Goal: Transaction & Acquisition: Purchase product/service

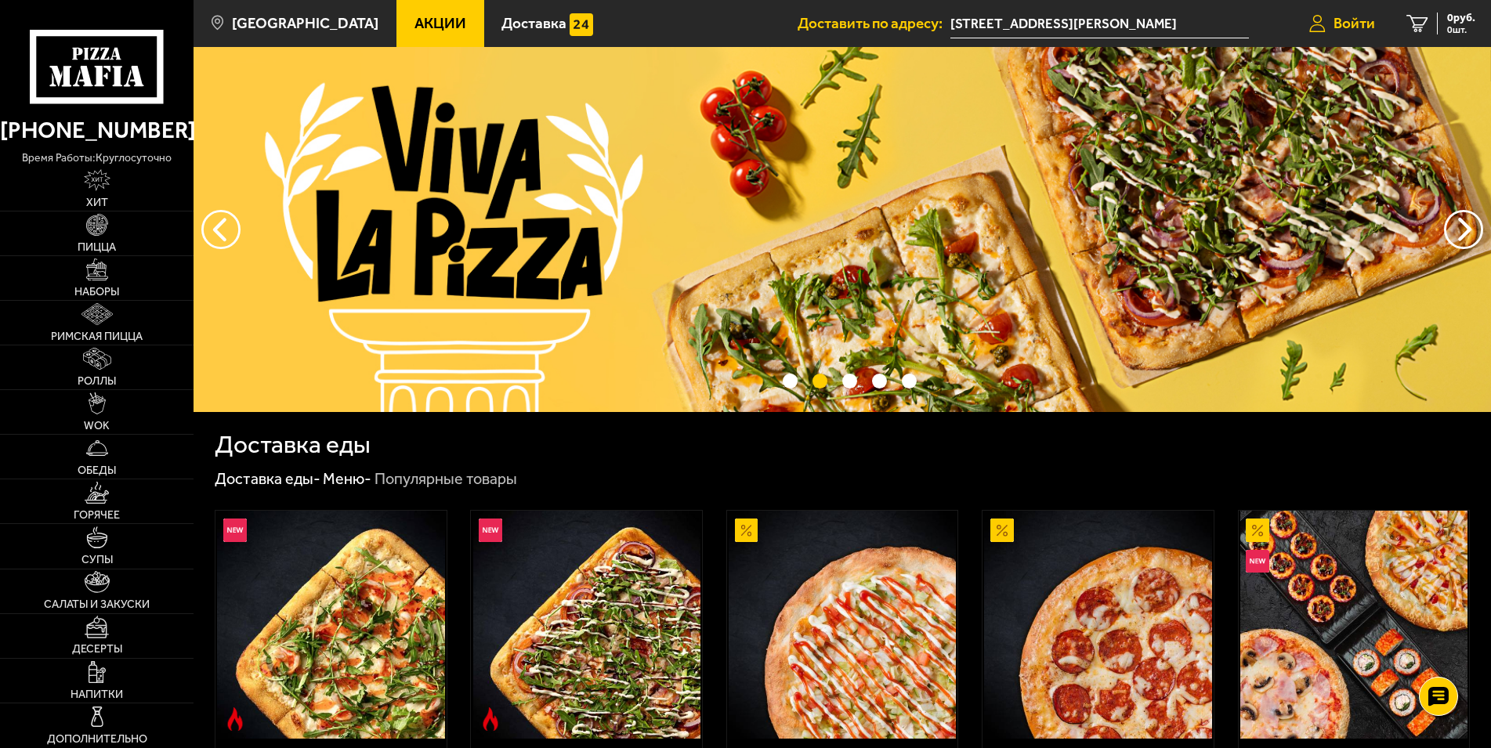
click at [1351, 24] on span "Войти" at bounding box center [1354, 23] width 42 height 15
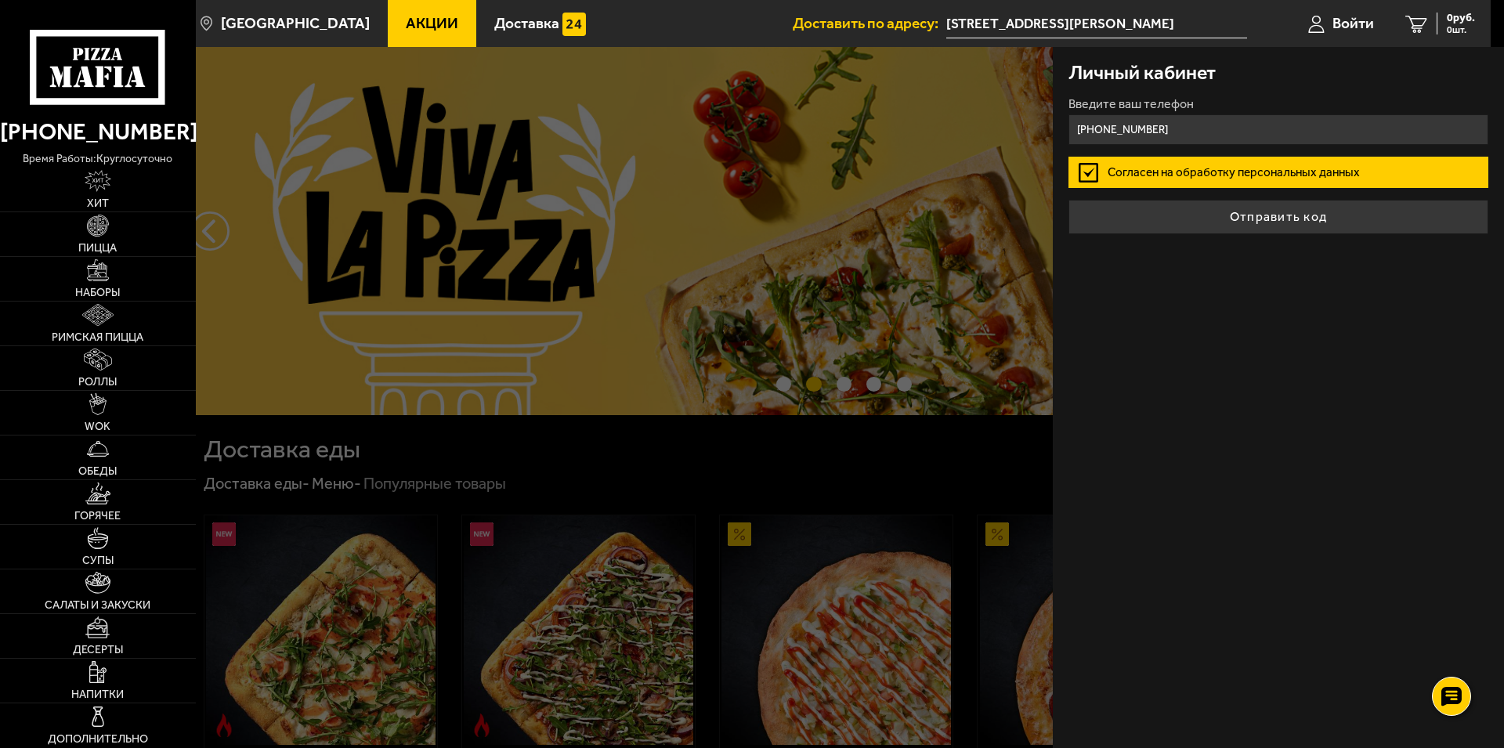
type input "+7 (921) 309-08-40"
click at [1069, 200] on button "Отправить код" at bounding box center [1279, 217] width 420 height 34
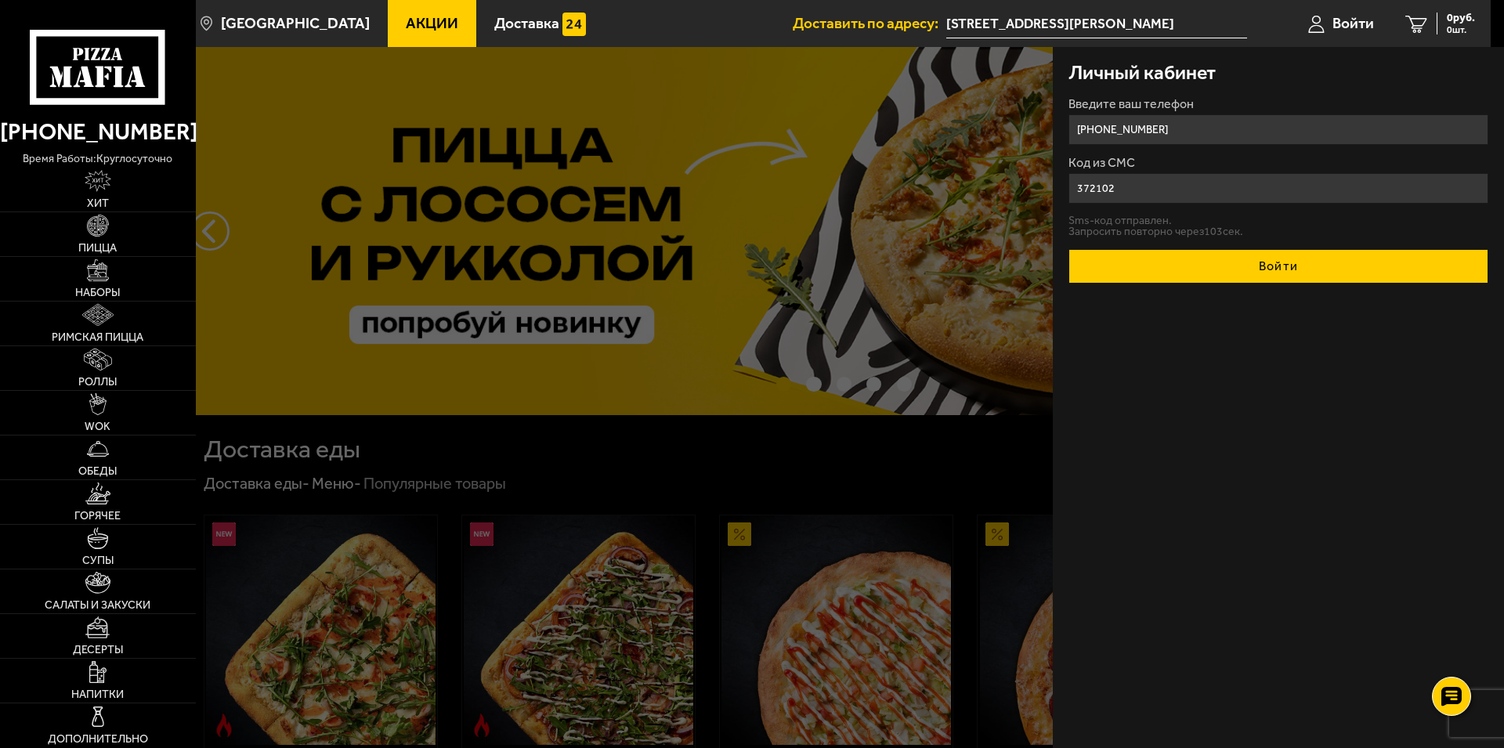
type input "372102"
click at [1300, 270] on button "Войти" at bounding box center [1279, 266] width 420 height 34
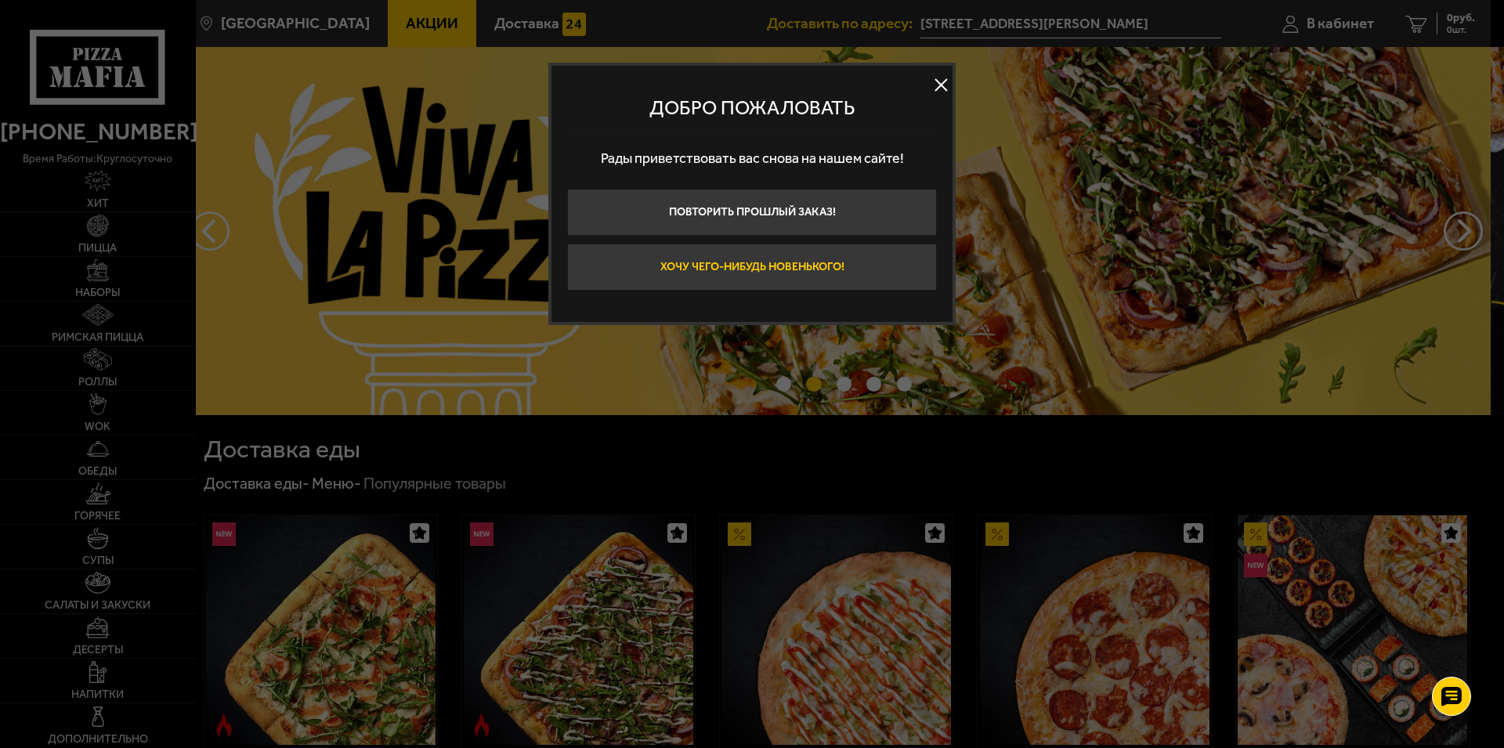
click at [861, 269] on button "Хочу чего-нибудь новенького!" at bounding box center [752, 267] width 370 height 47
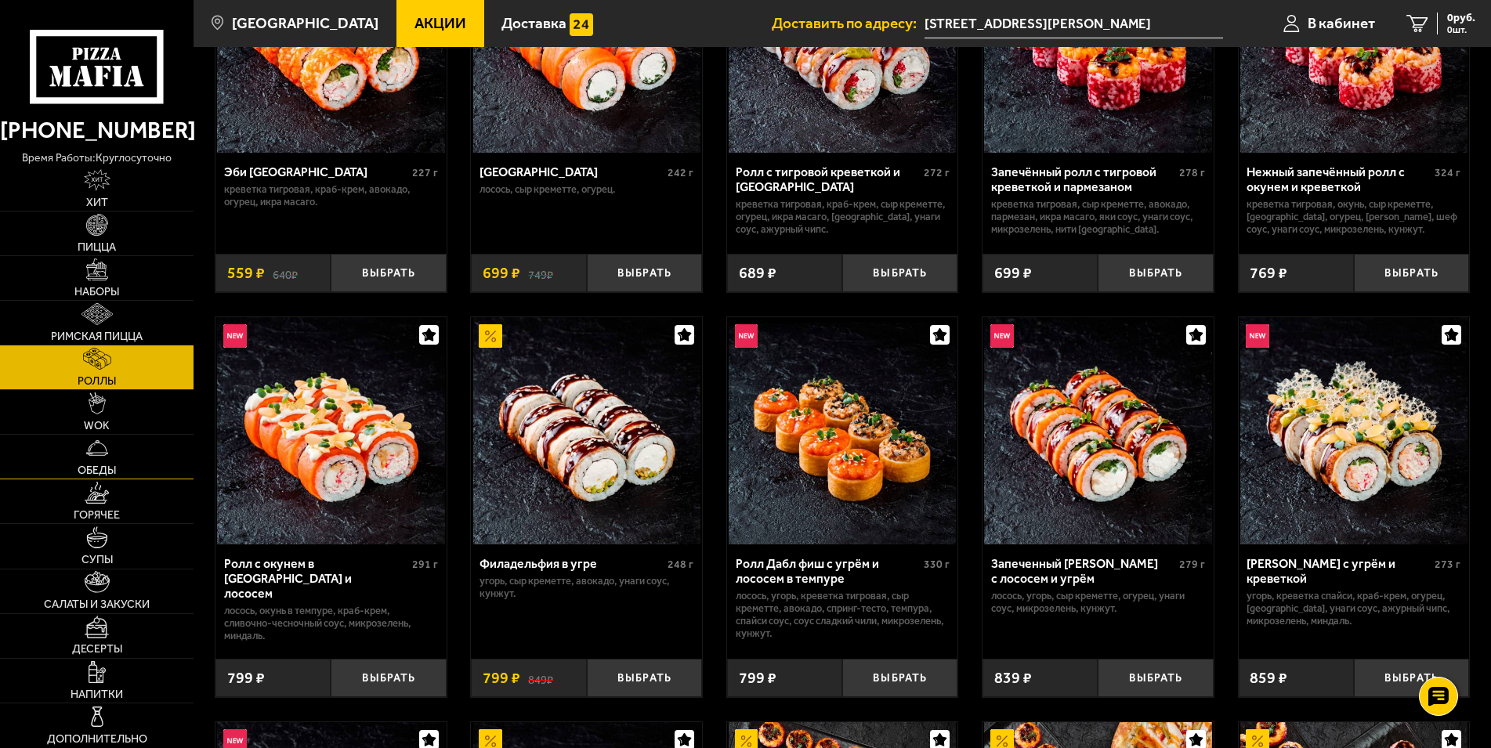
scroll to position [376, 0]
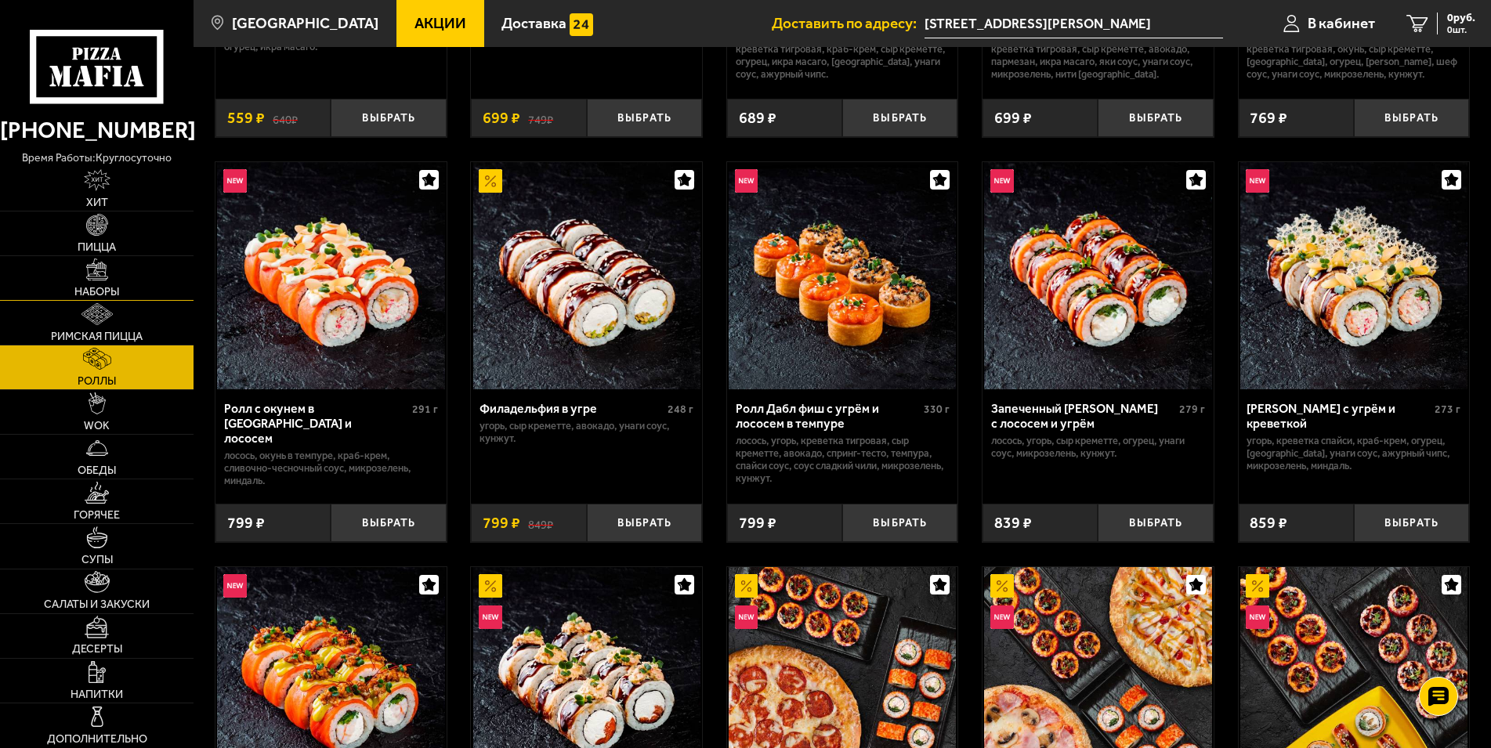
click at [107, 280] on img at bounding box center [97, 270] width 22 height 22
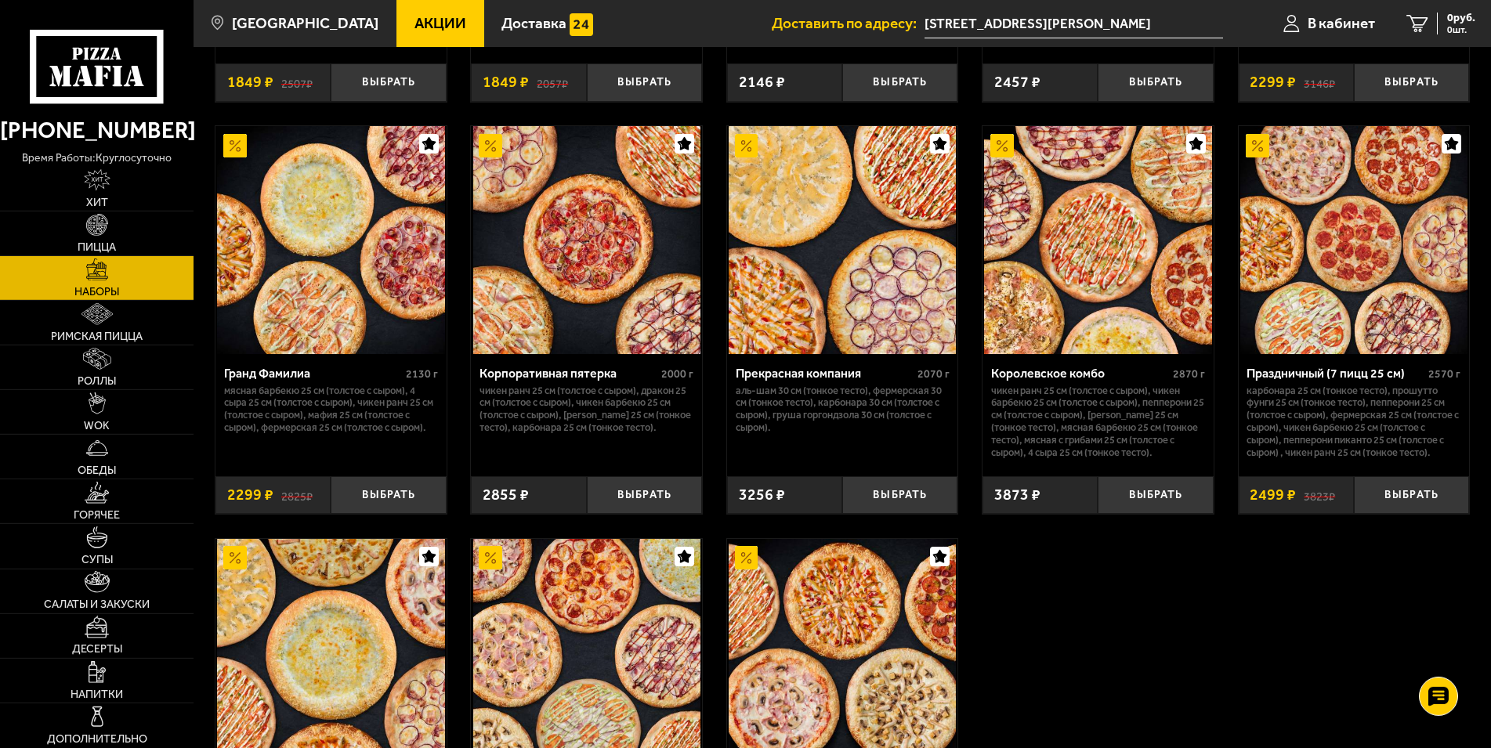
scroll to position [2195, 0]
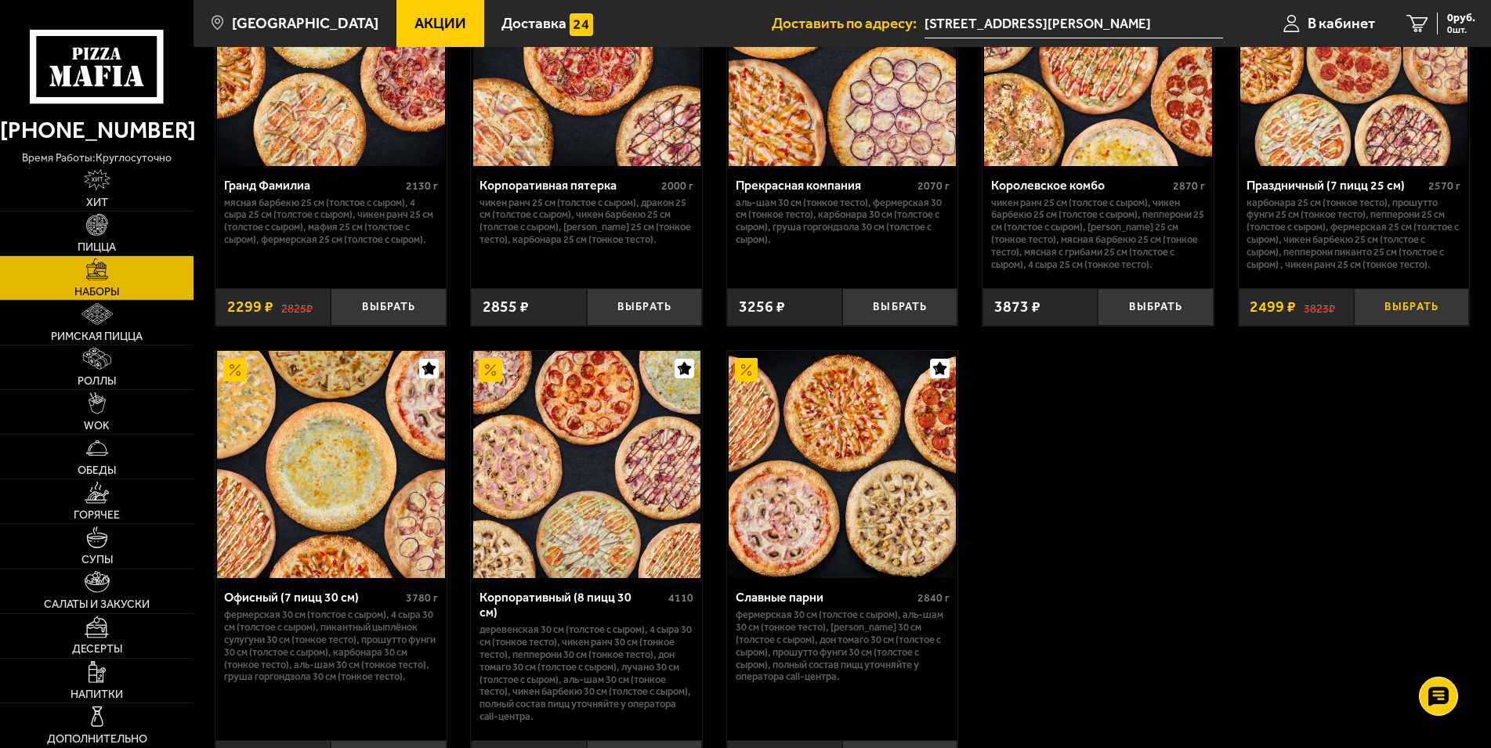
click at [1426, 327] on button "Выбрать" at bounding box center [1411, 307] width 115 height 38
click at [107, 331] on link "Римская пицца" at bounding box center [97, 323] width 194 height 44
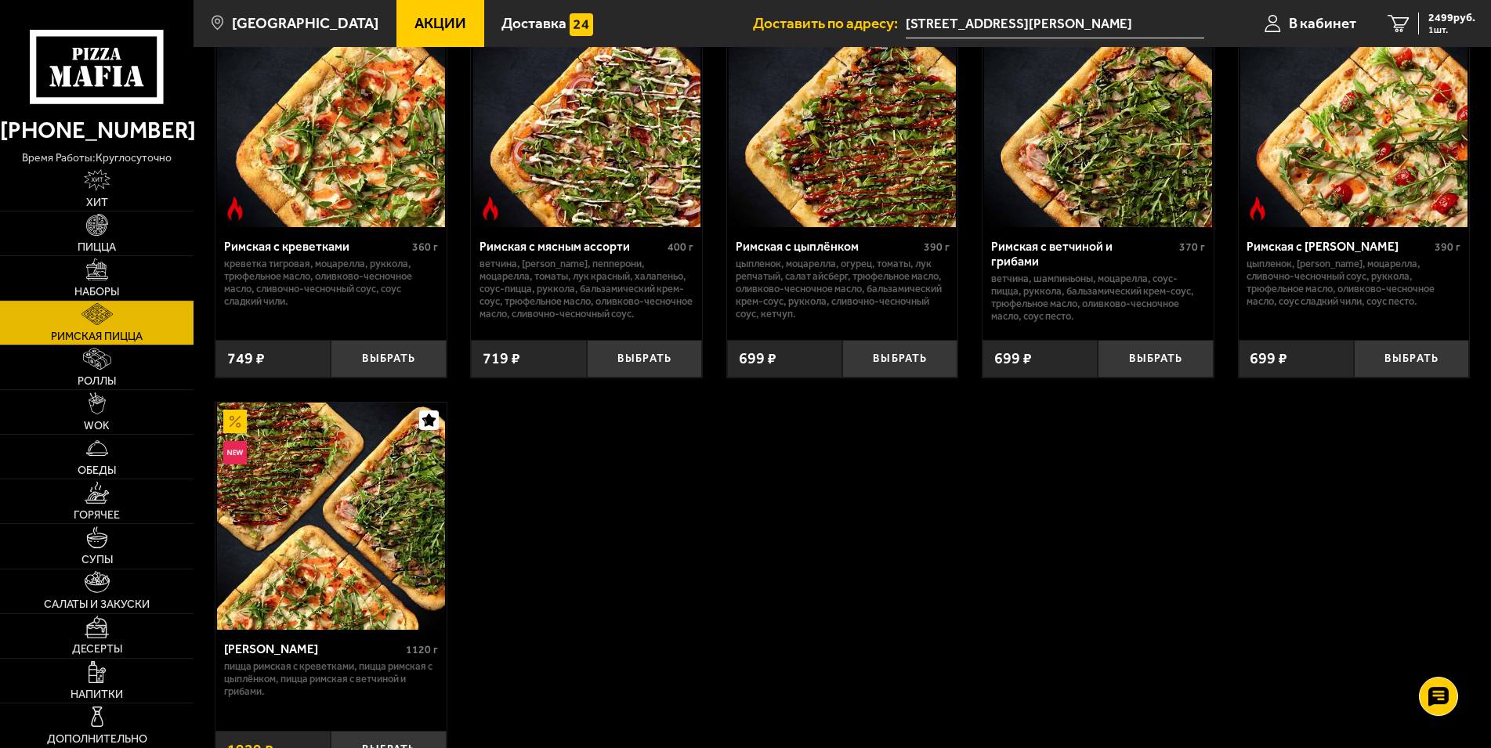
scroll to position [188, 0]
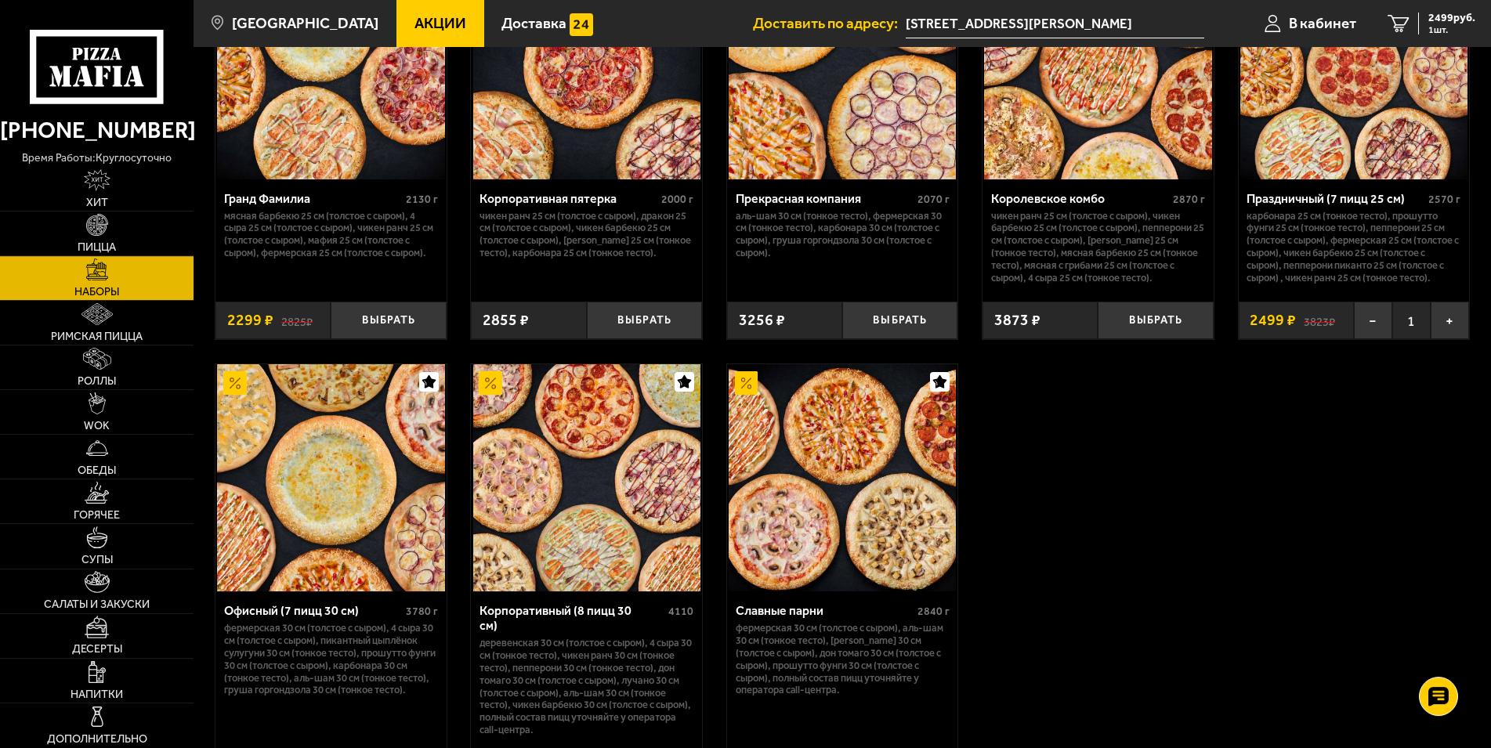
scroll to position [2195, 0]
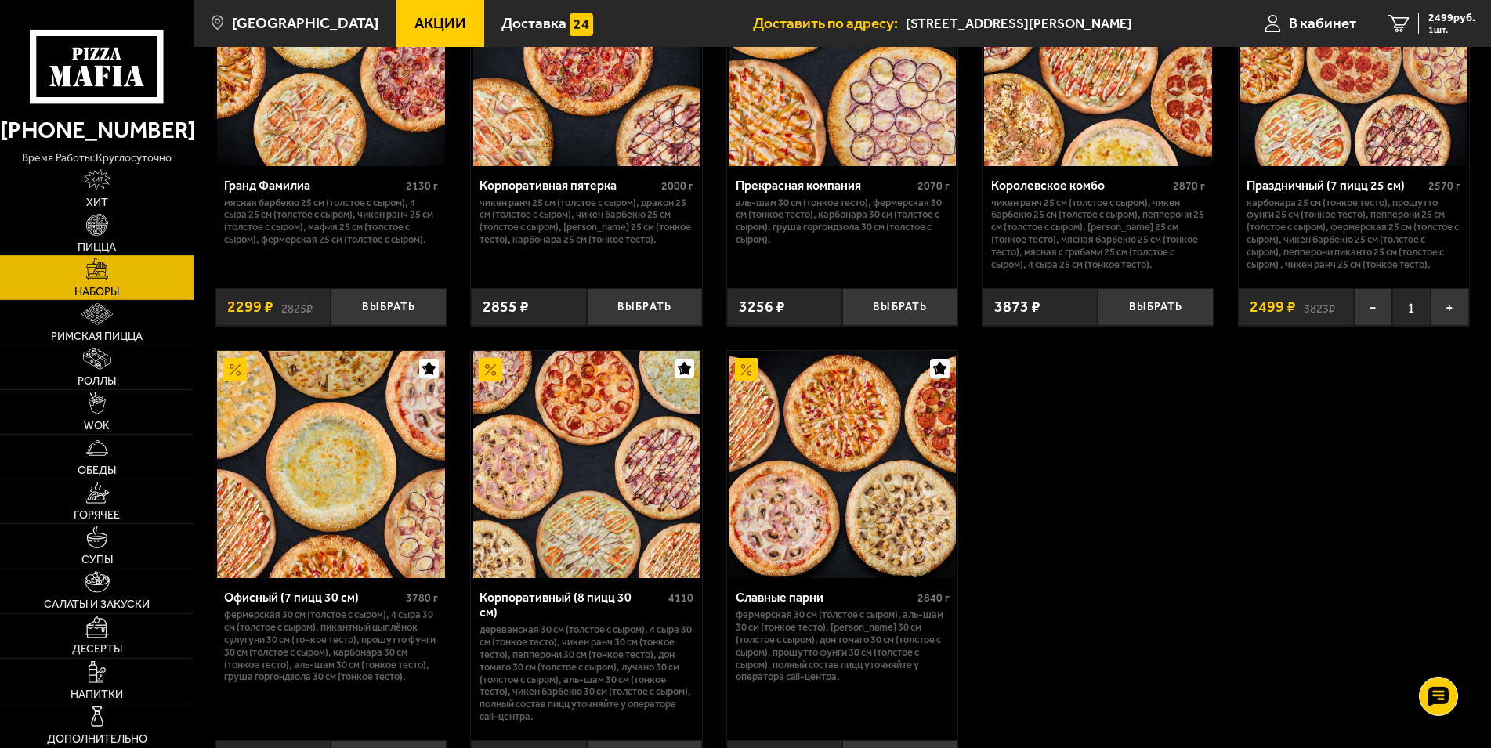
click at [110, 224] on link "Пицца" at bounding box center [97, 234] width 194 height 44
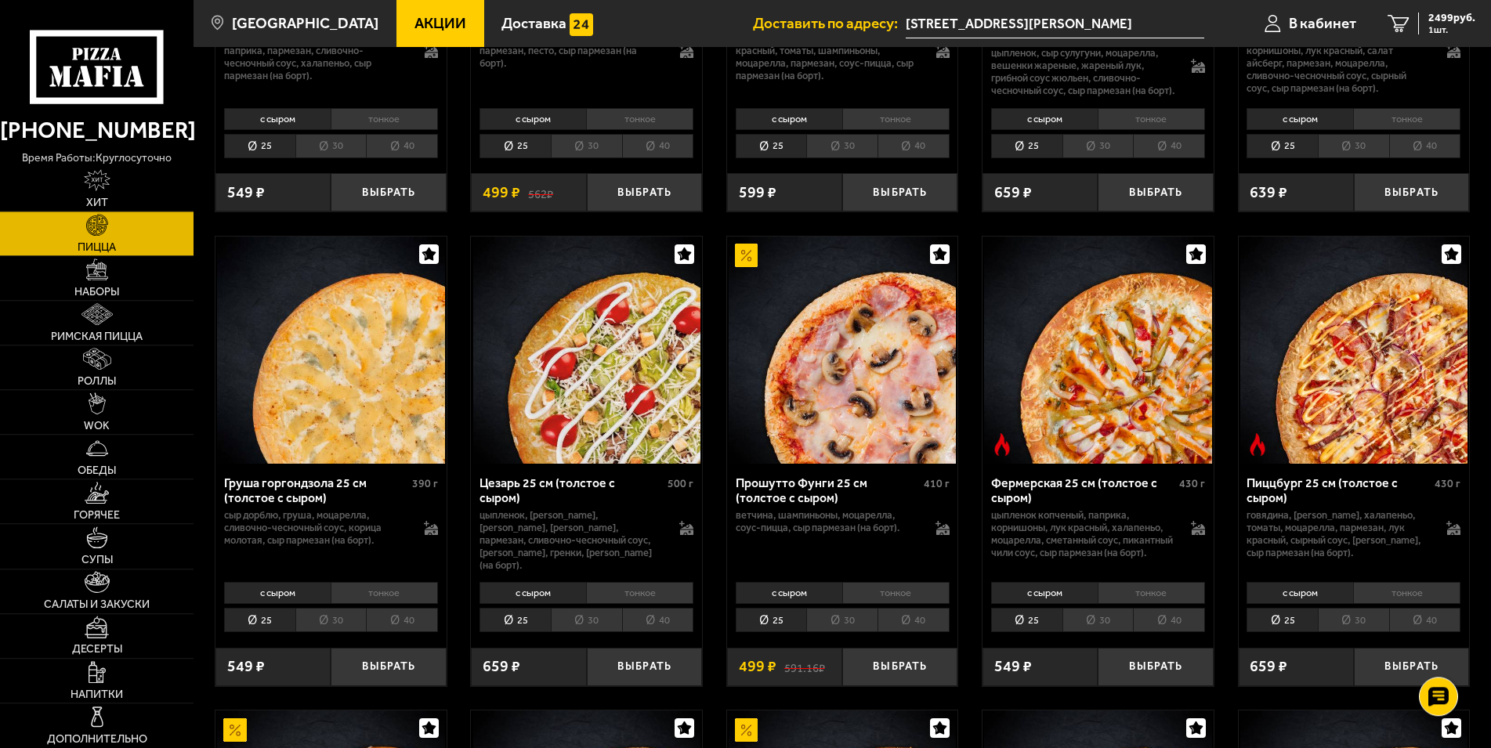
scroll to position [1316, 0]
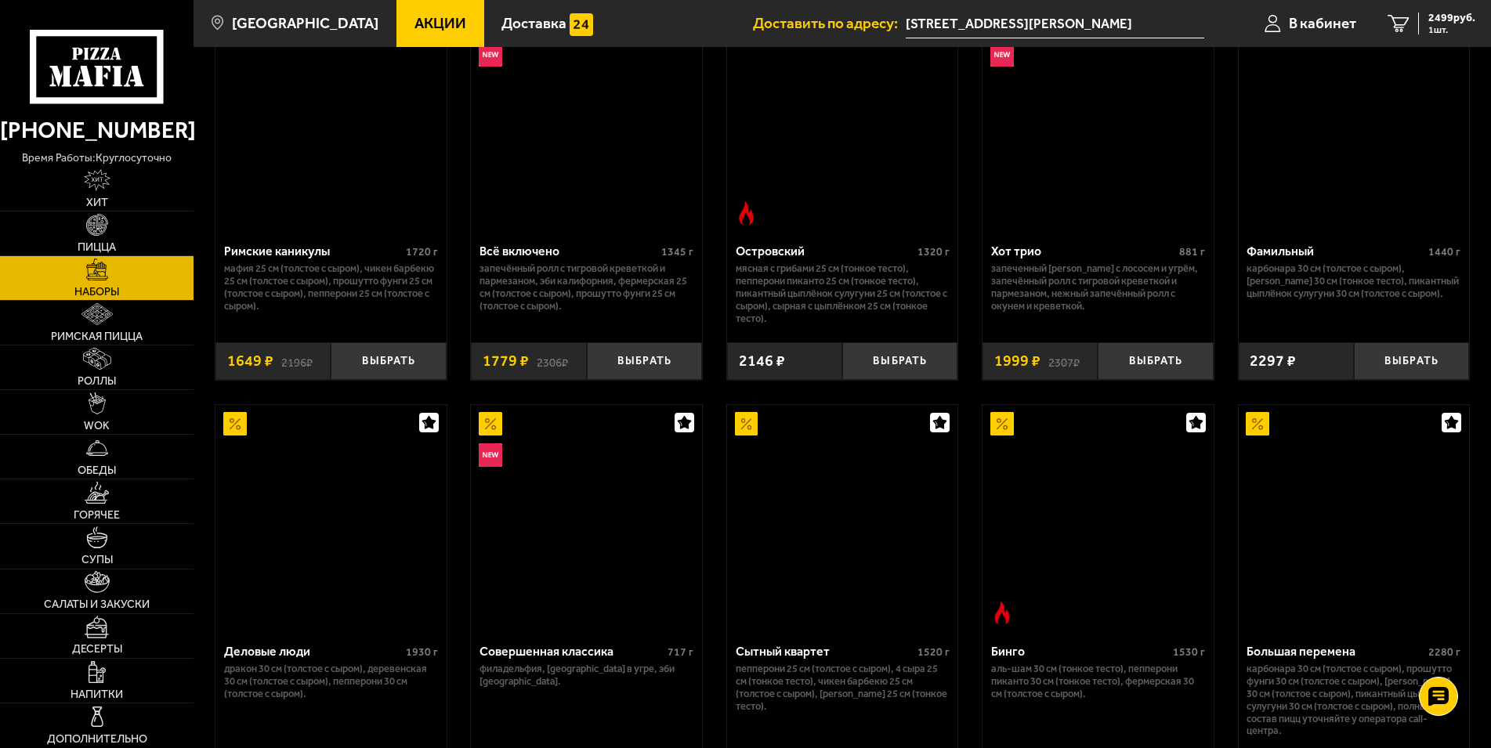
scroll to position [2195, 0]
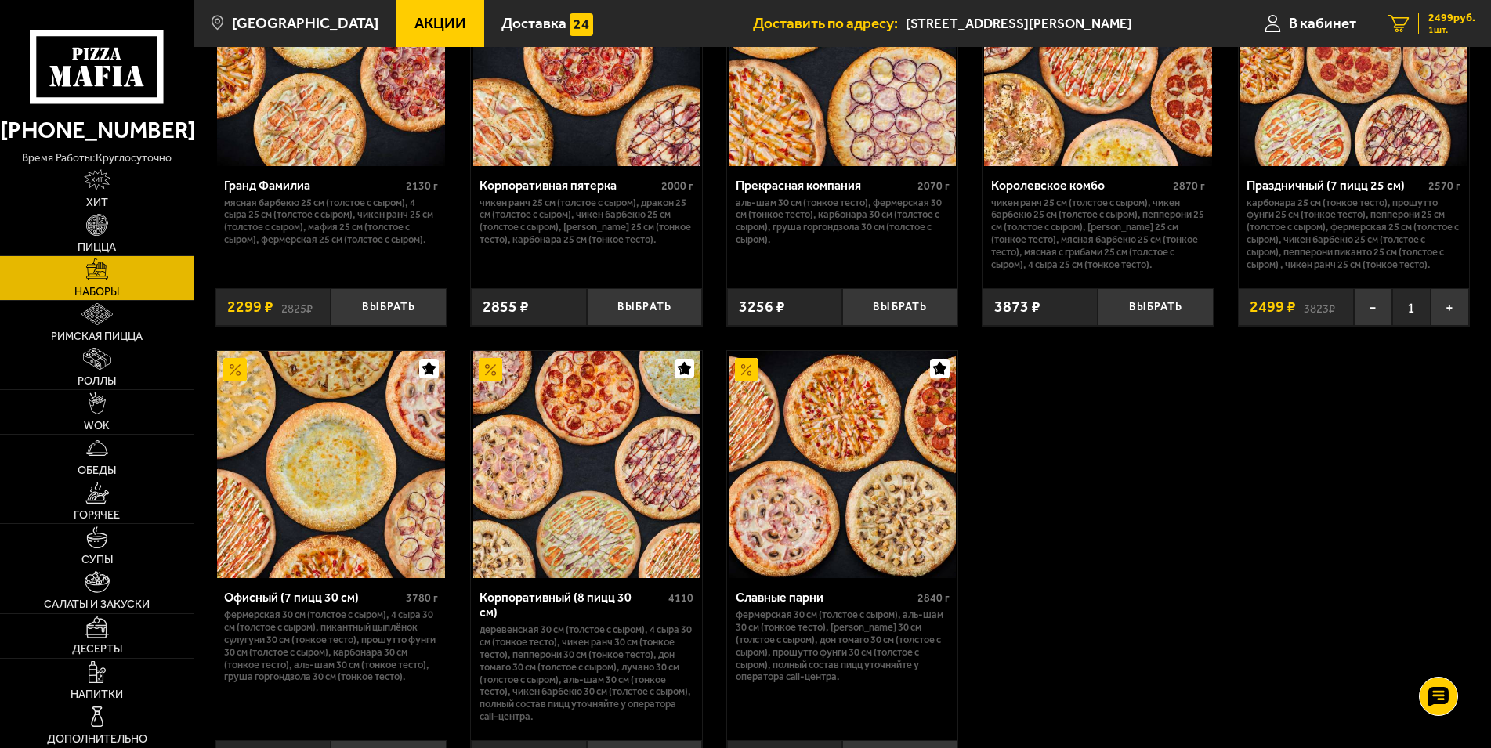
click at [1442, 24] on span "2499 руб." at bounding box center [1451, 18] width 47 height 11
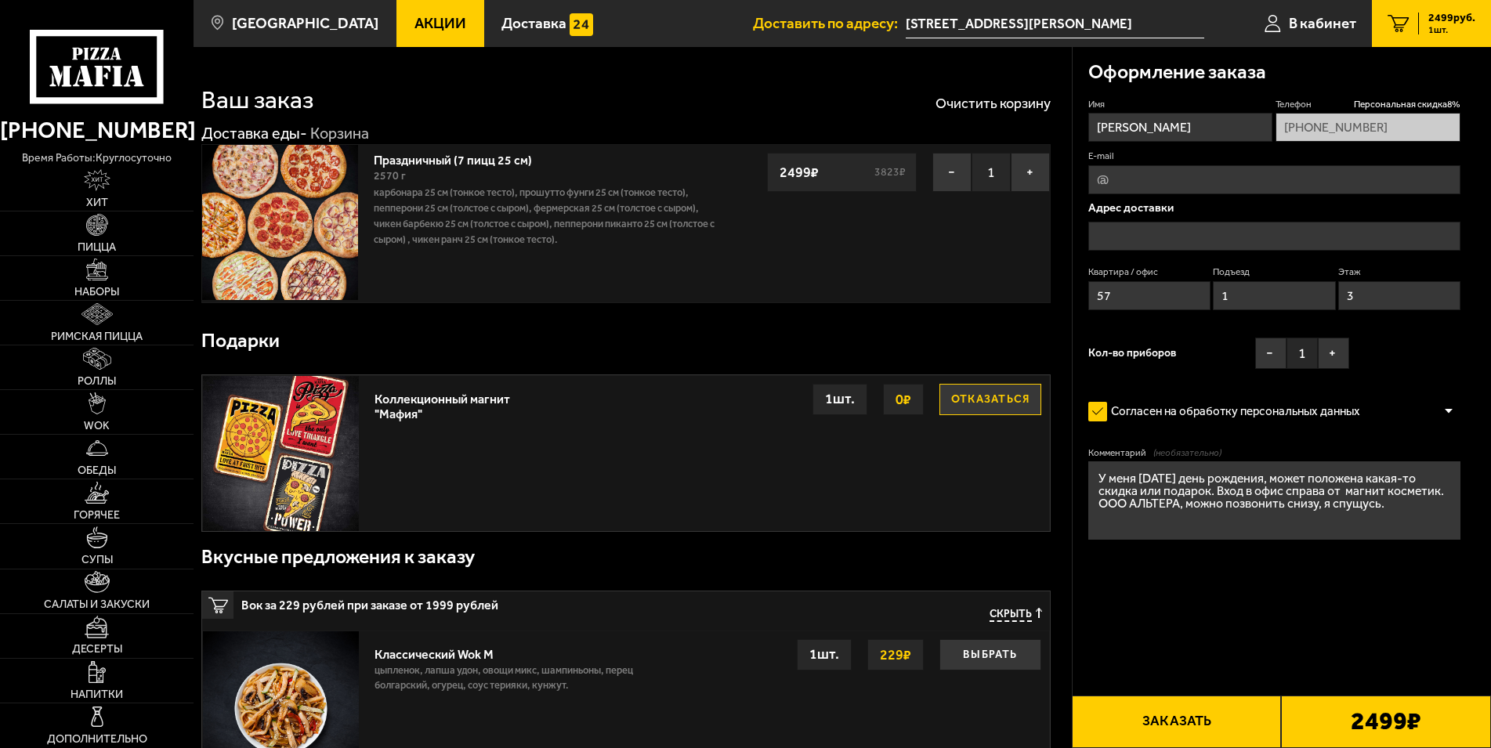
type input "[STREET_ADDRESS][PERSON_NAME]"
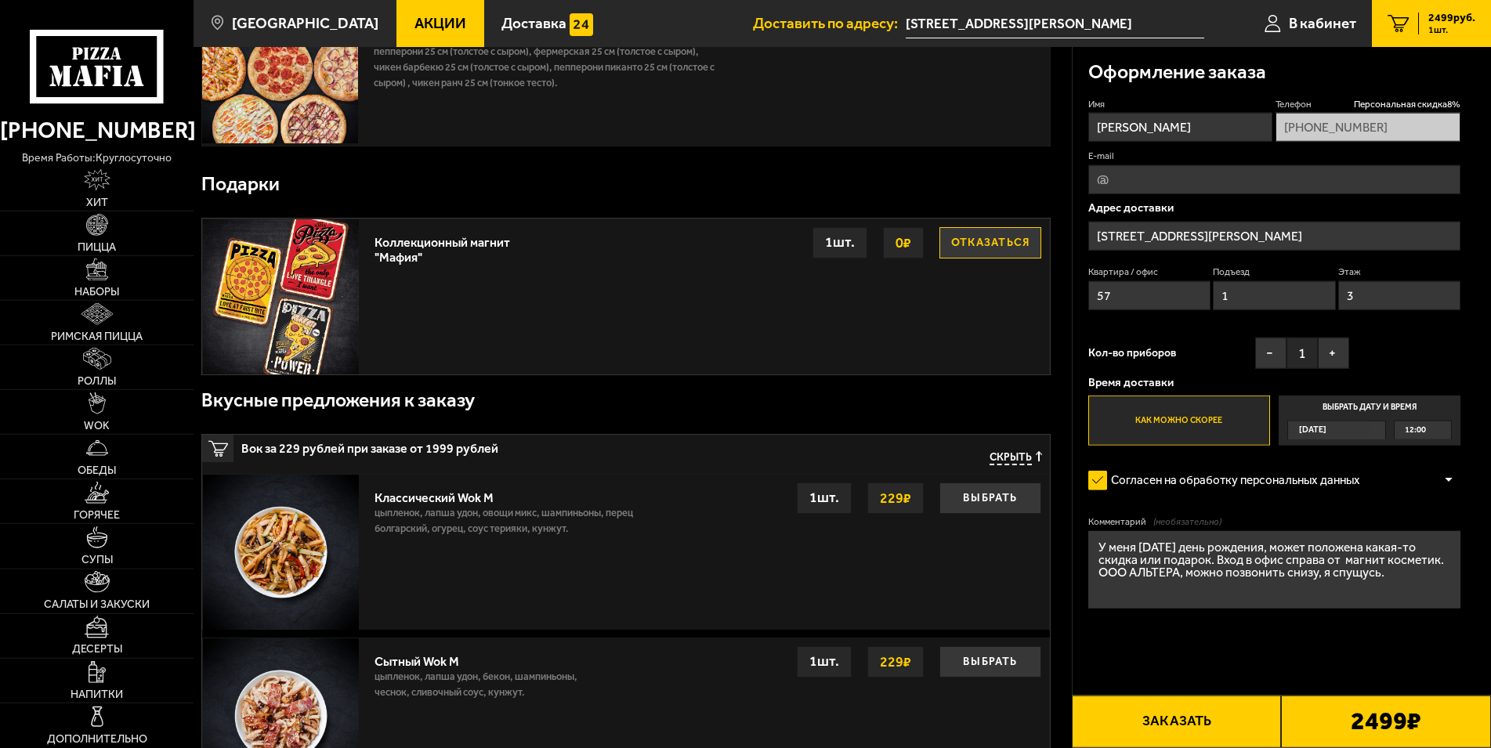
scroll to position [188, 0]
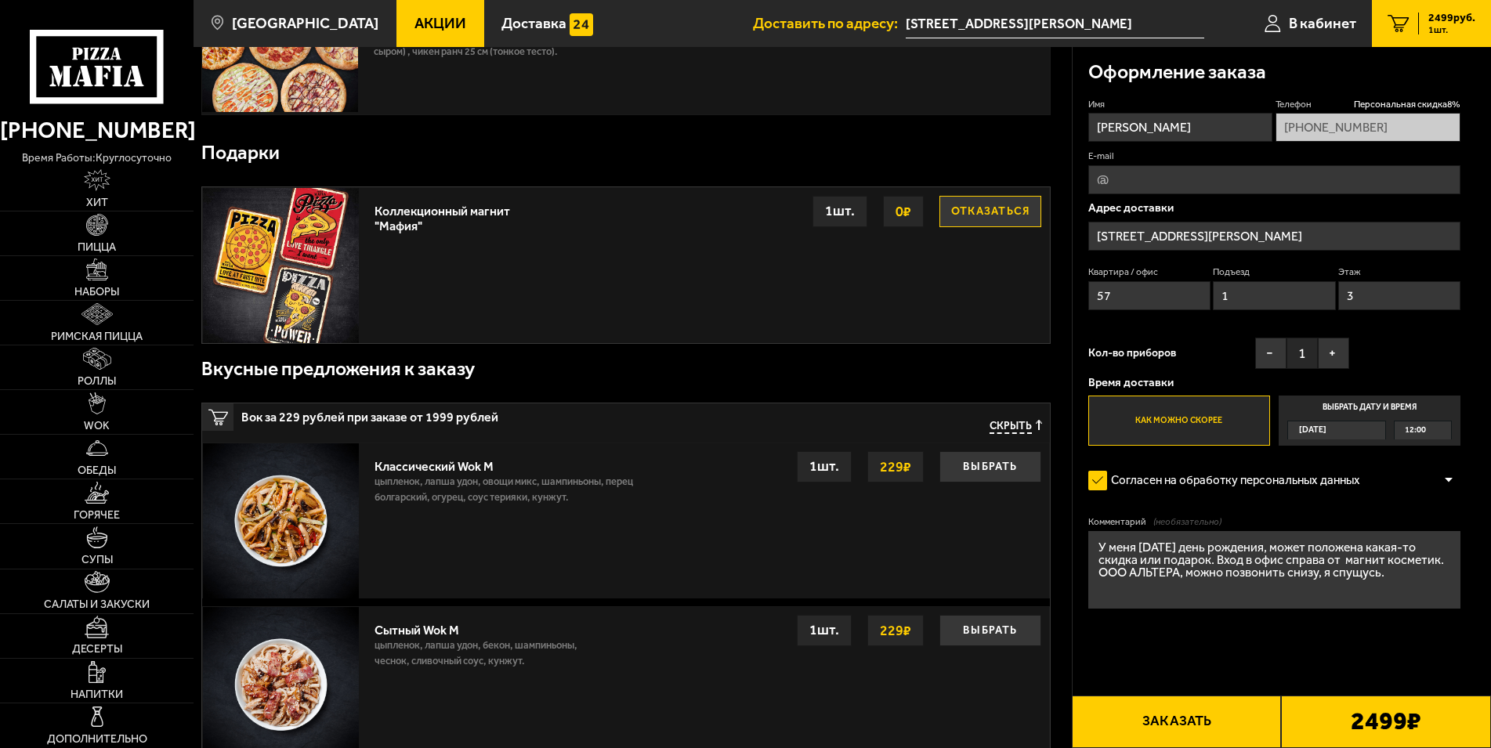
click at [1120, 561] on textarea "У меня сегодня день рождения, может положена какая-то скидка или подарок. Вход …" at bounding box center [1274, 570] width 373 height 78
click at [1420, 593] on textarea "У меня сегодня день рождения, может положена какая-то скидка или подарок. Вход …" at bounding box center [1274, 570] width 373 height 78
click at [1134, 548] on textarea "У меня сегодня день рождения, может положена какая-то скидка или подарок. Вход …" at bounding box center [1274, 570] width 373 height 78
type textarea "У меня день рождения, может положена какая-то скидка или подарок. Вход в офис с…"
click at [1411, 432] on span "12:00" at bounding box center [1415, 430] width 21 height 18
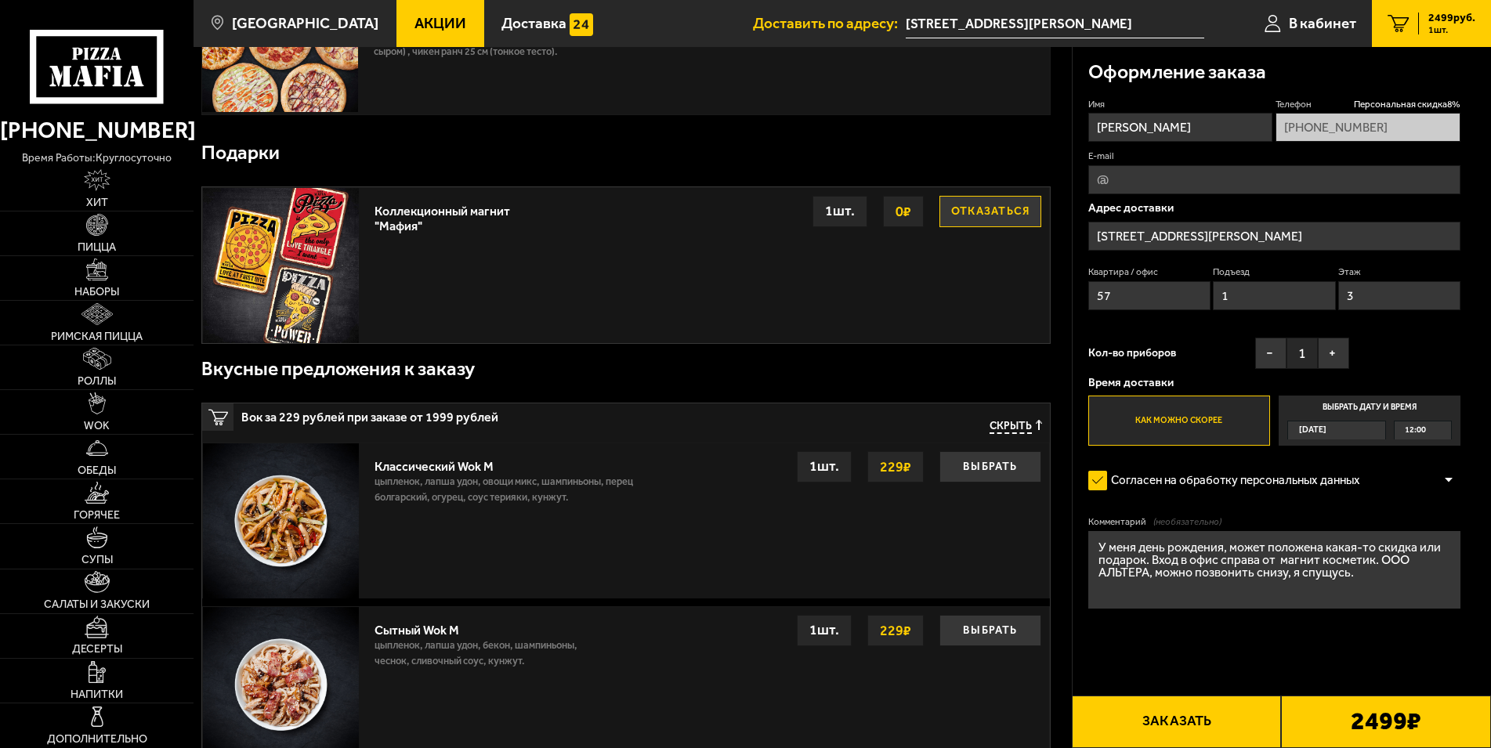
click at [0, 0] on input "Выбрать дату и время Сегодня 12:00" at bounding box center [0, 0] width 0 height 0
click at [1343, 435] on div "Сегодня" at bounding box center [1328, 430] width 81 height 18
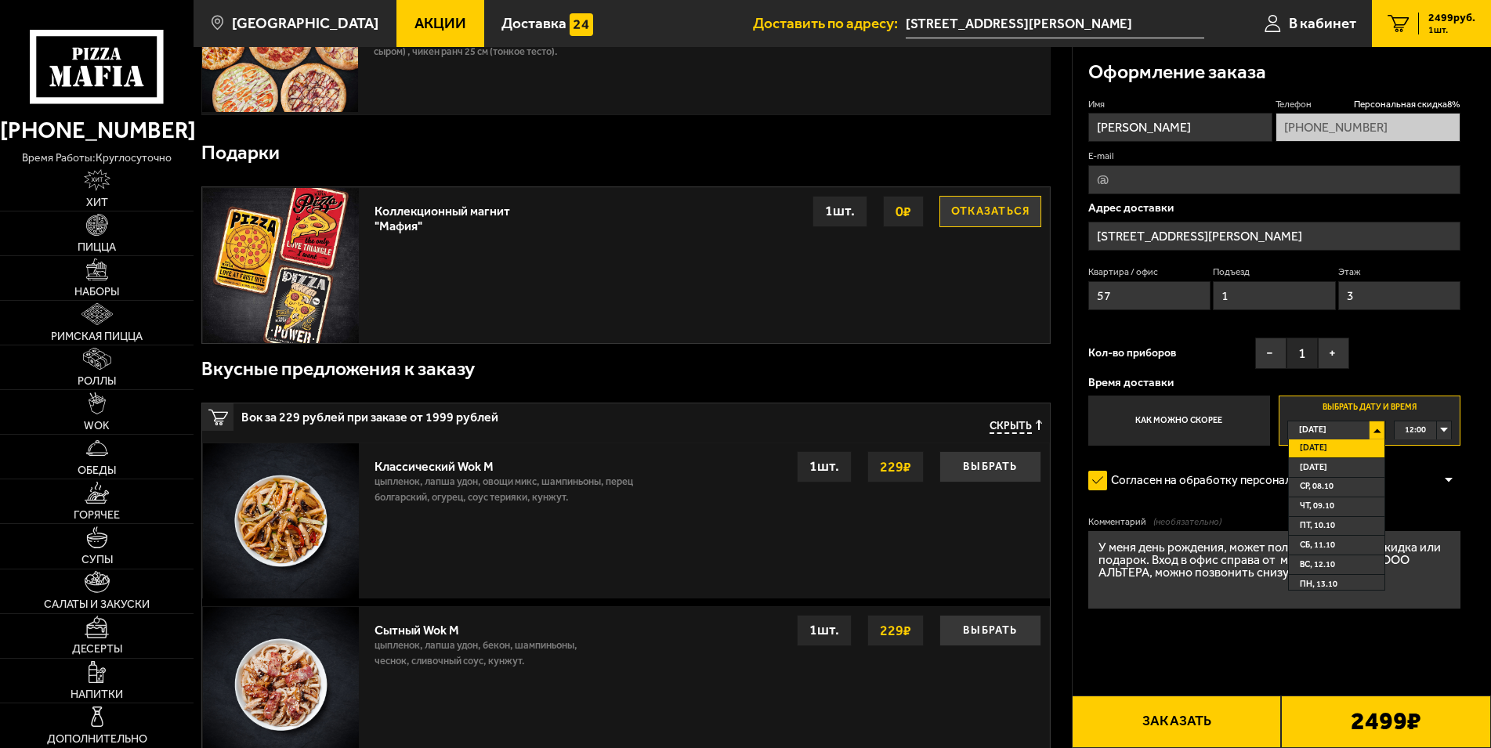
click at [1343, 446] on li "Сегодня" at bounding box center [1336, 450] width 95 height 20
click at [1442, 430] on div "12:00" at bounding box center [1423, 430] width 57 height 18
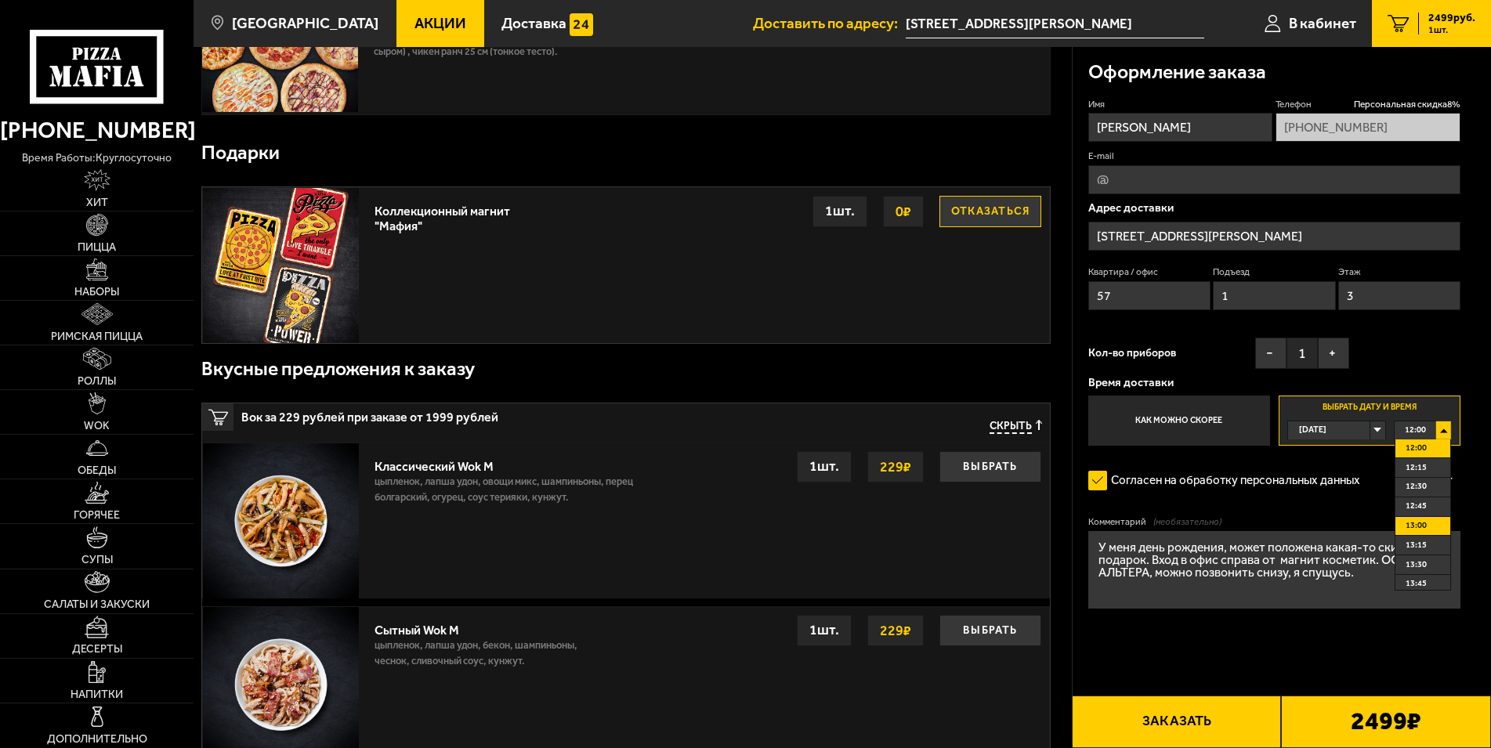
click at [1416, 530] on span "13:00" at bounding box center [1416, 526] width 21 height 18
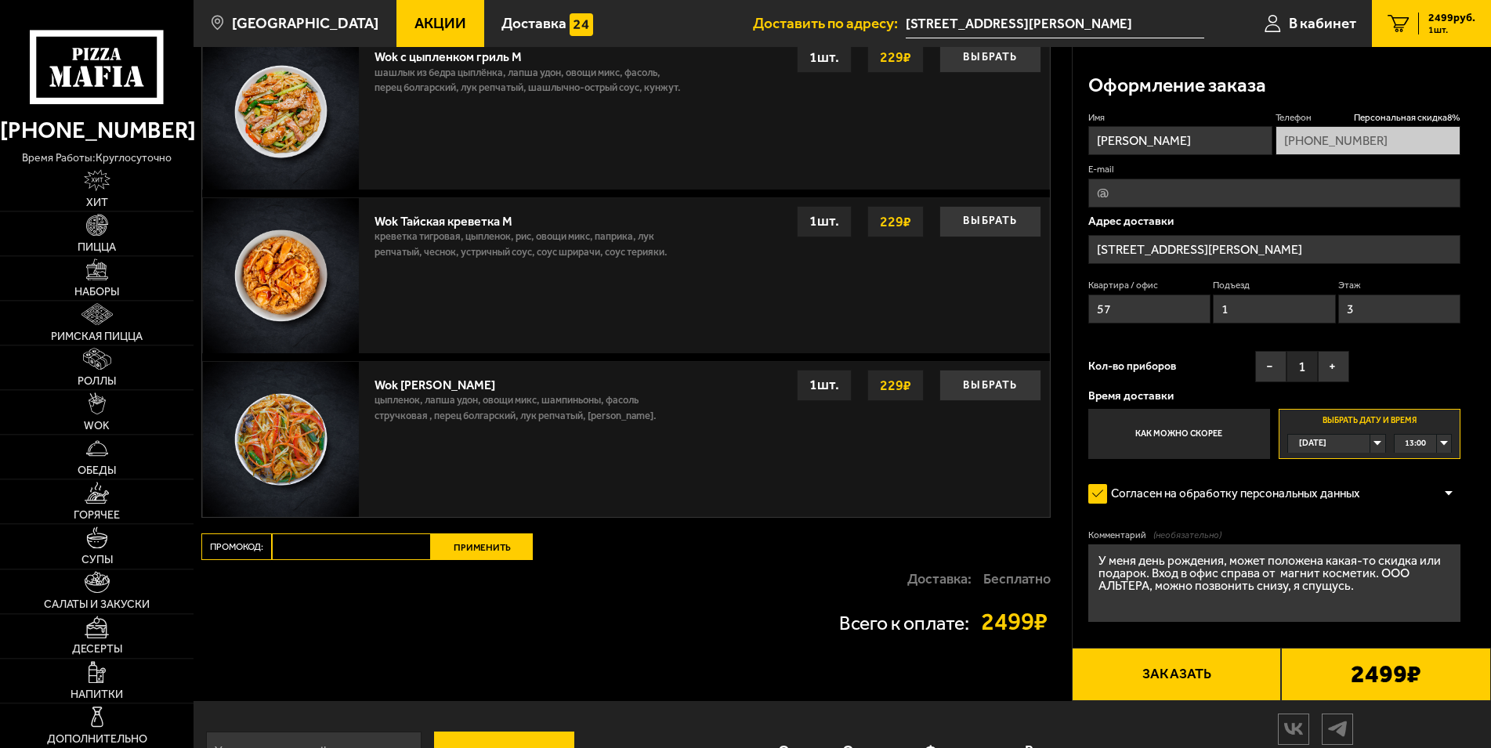
scroll to position [1128, 0]
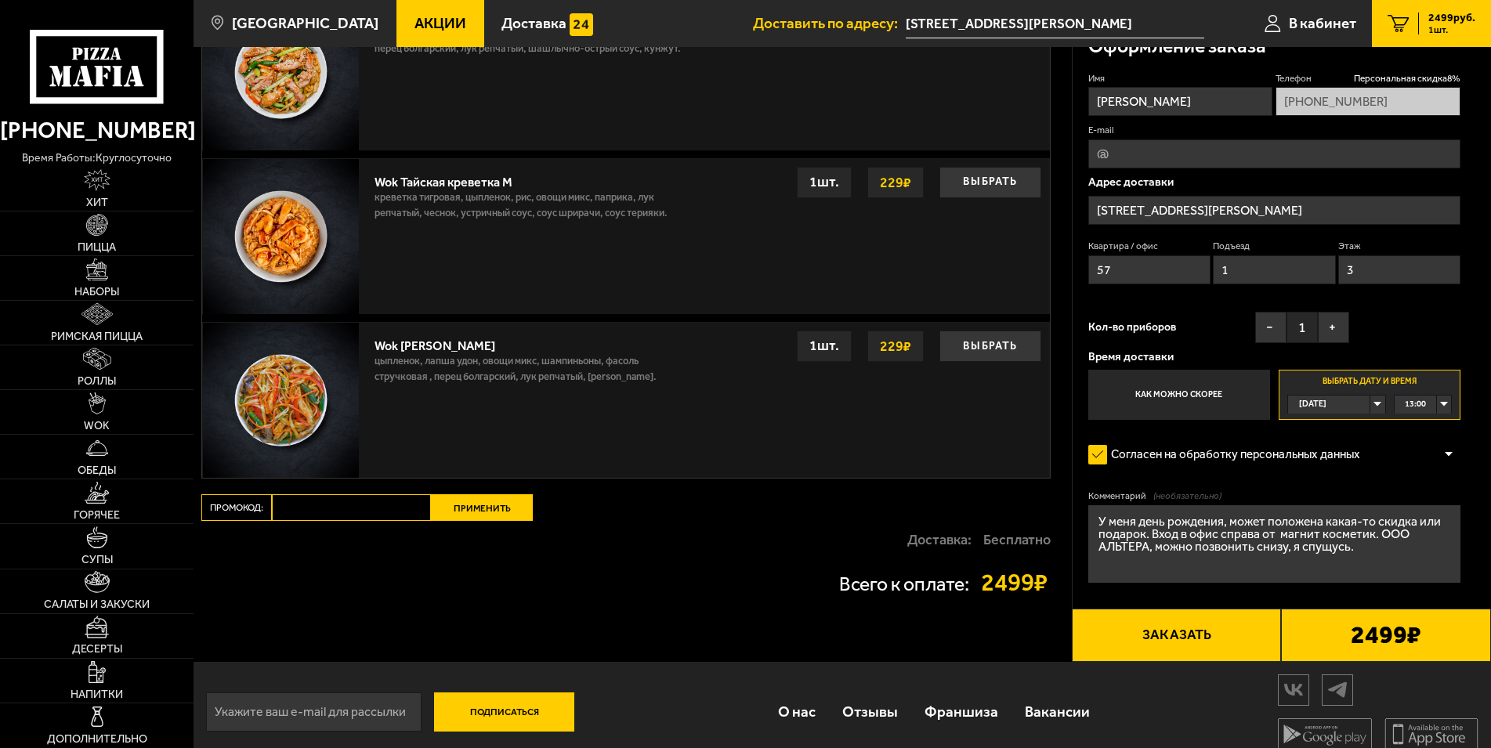
click at [1413, 332] on div "Имя Елена Телефон Персональная скидка 8 % +7 (921) 309-08-40 E-mail Адрес доста…" at bounding box center [1274, 246] width 373 height 348
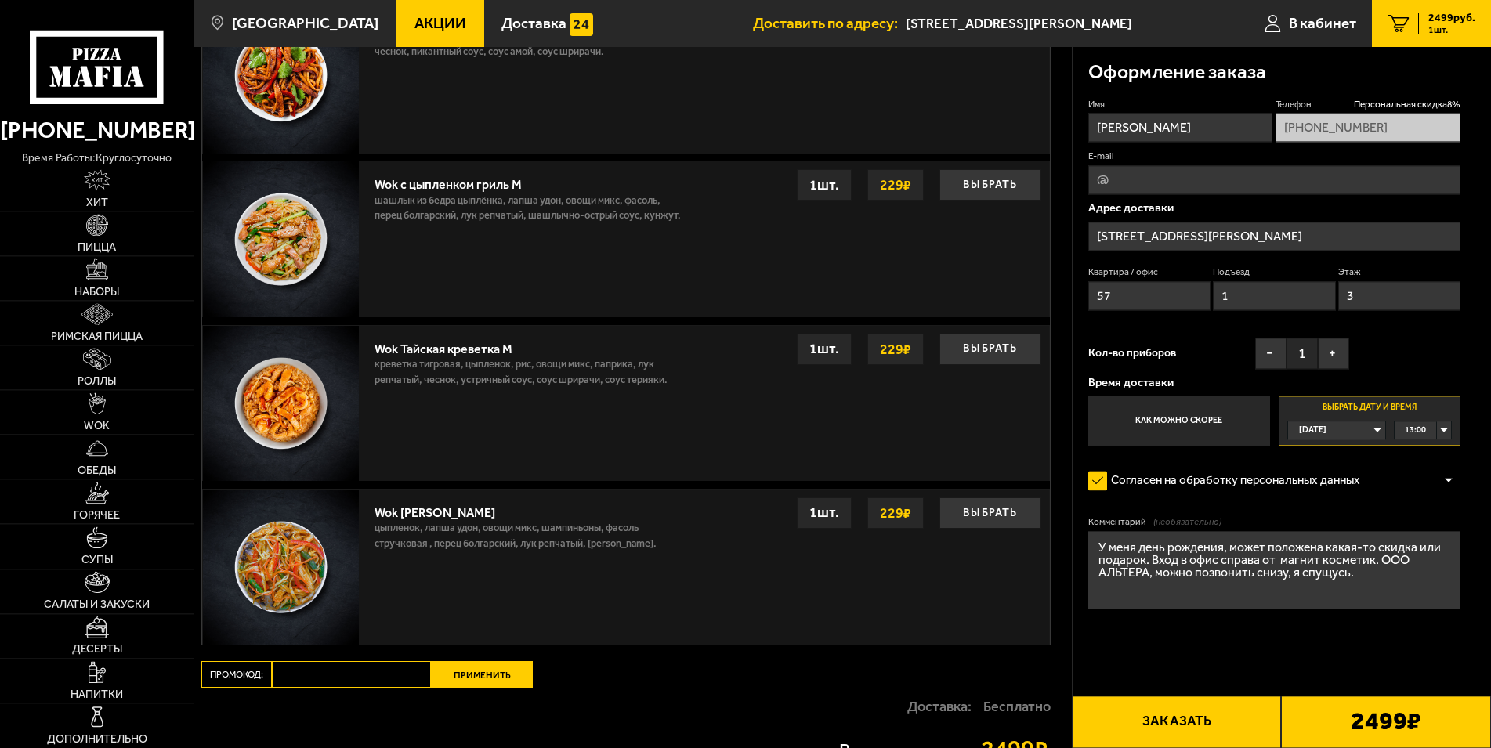
scroll to position [940, 0]
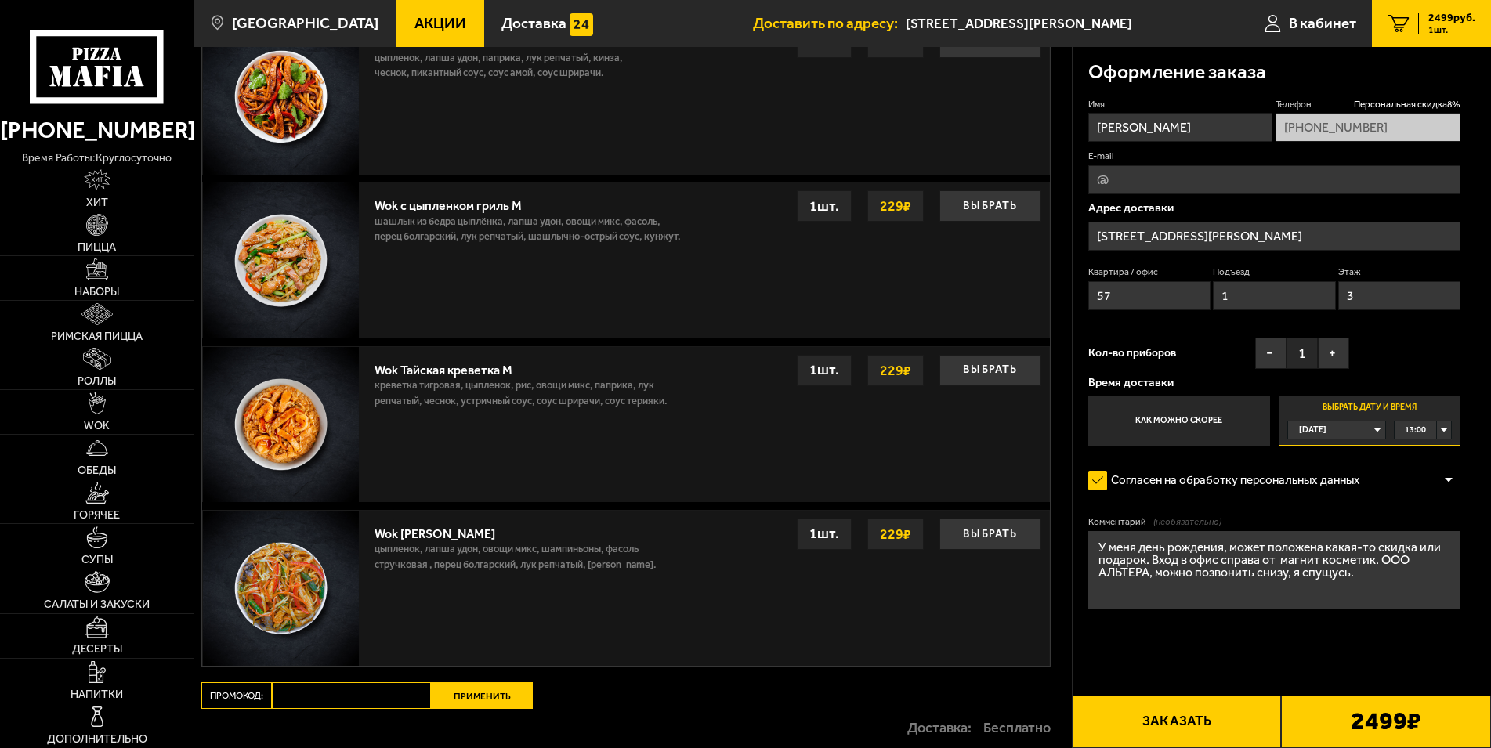
click at [1227, 552] on textarea "У меня день рождения, может положена какая-то скидка или подарок. Вход в офис с…" at bounding box center [1274, 570] width 373 height 78
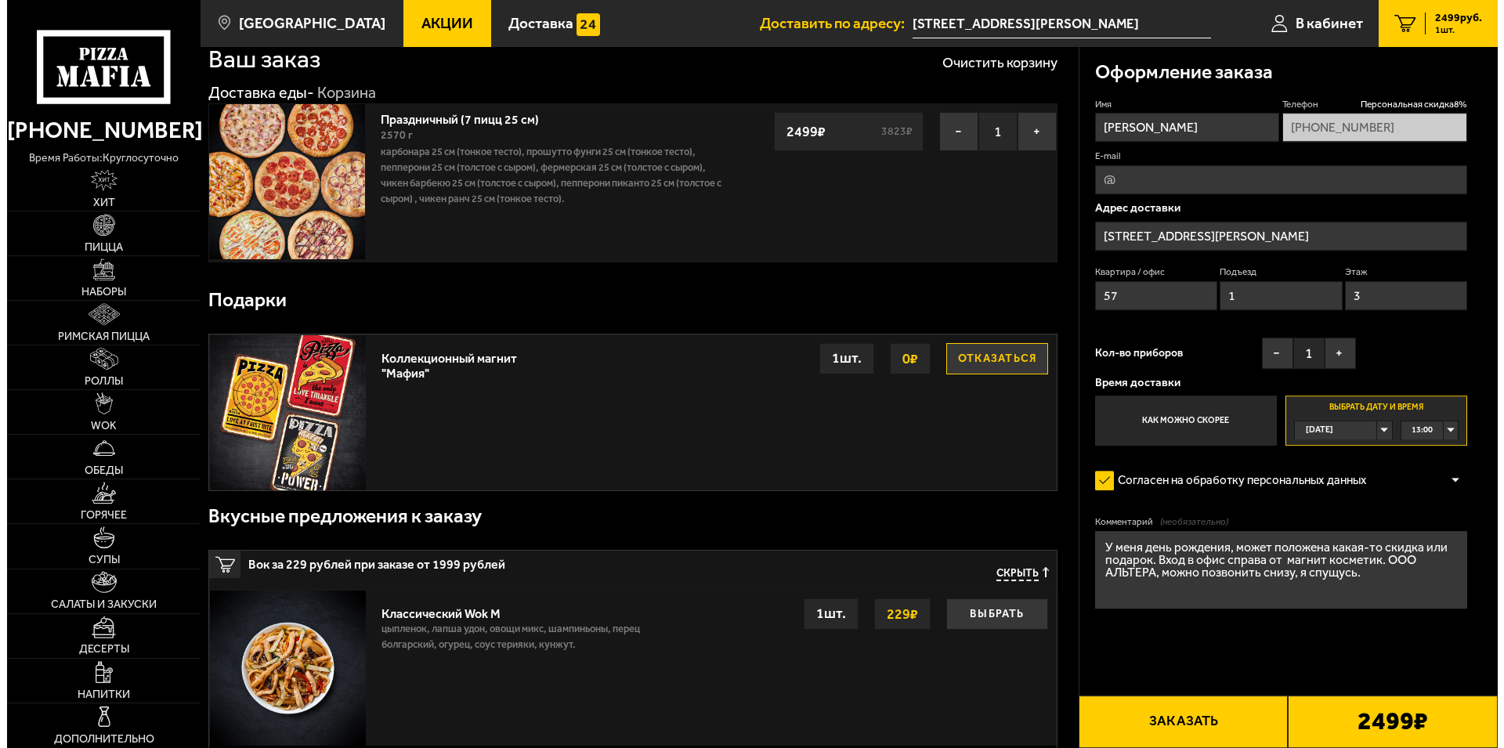
scroll to position [0, 0]
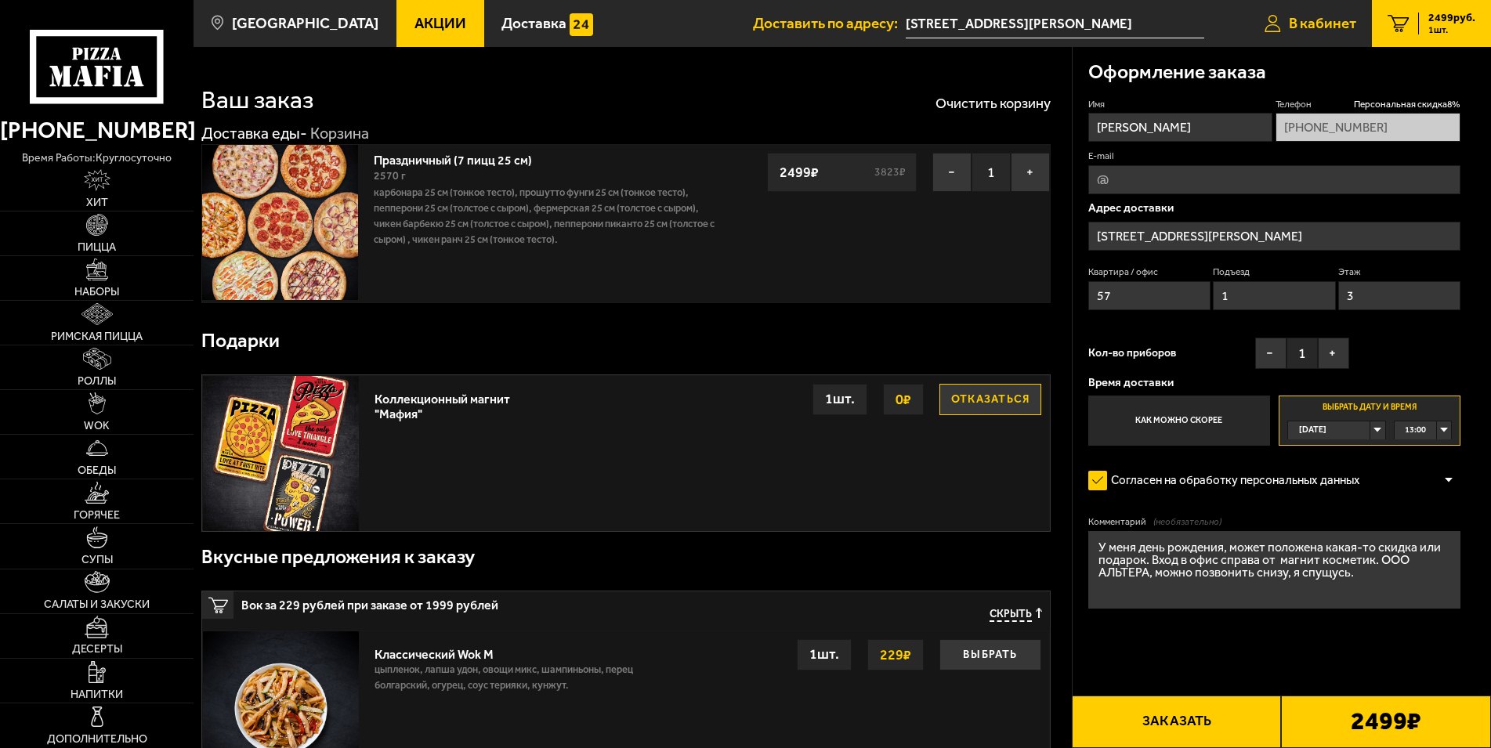
click at [1321, 24] on span "В кабинет" at bounding box center [1322, 23] width 67 height 15
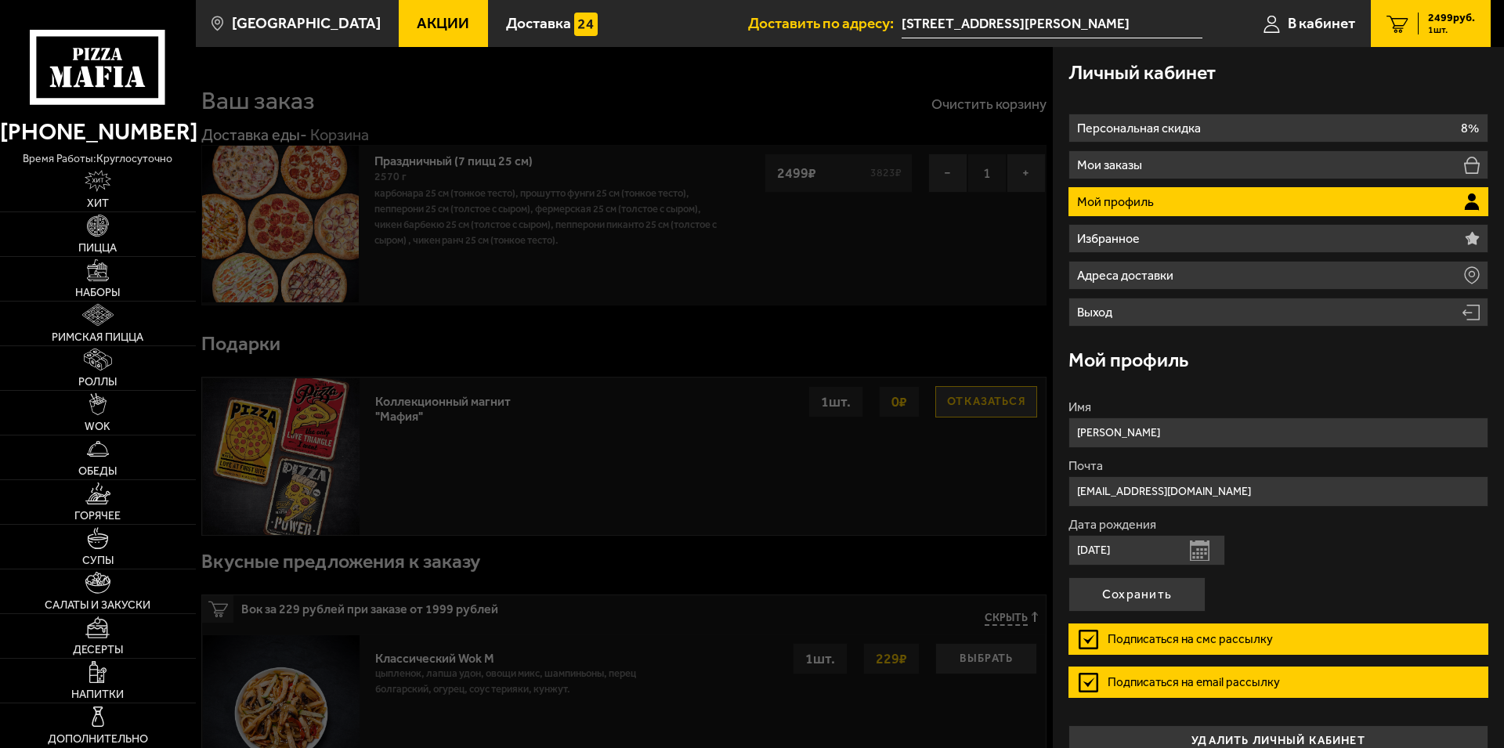
click at [1200, 551] on button "Открыть календарь" at bounding box center [1200, 551] width 20 height 20
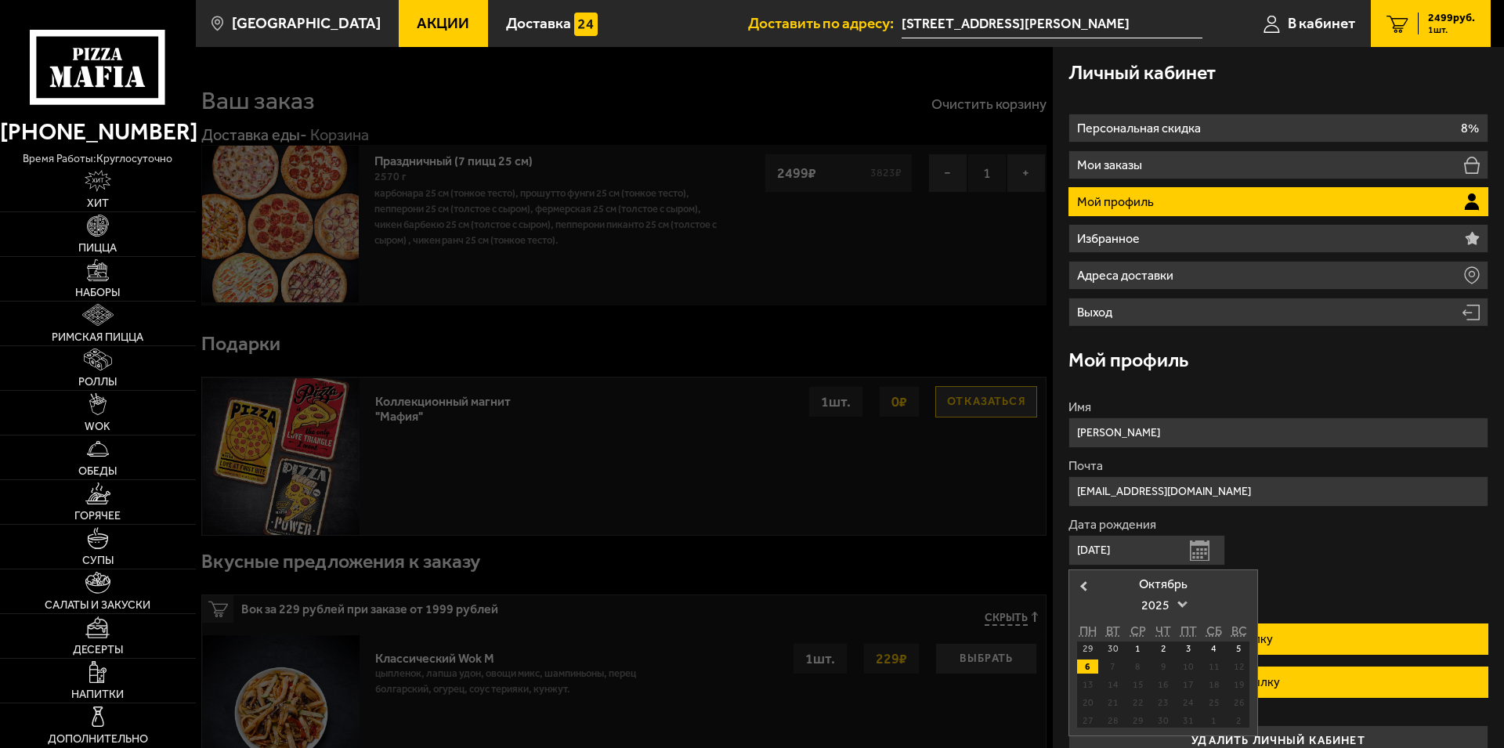
click at [1188, 601] on span at bounding box center [1183, 603] width 10 height 10
click at [1167, 689] on div "1975" at bounding box center [1163, 692] width 85 height 16
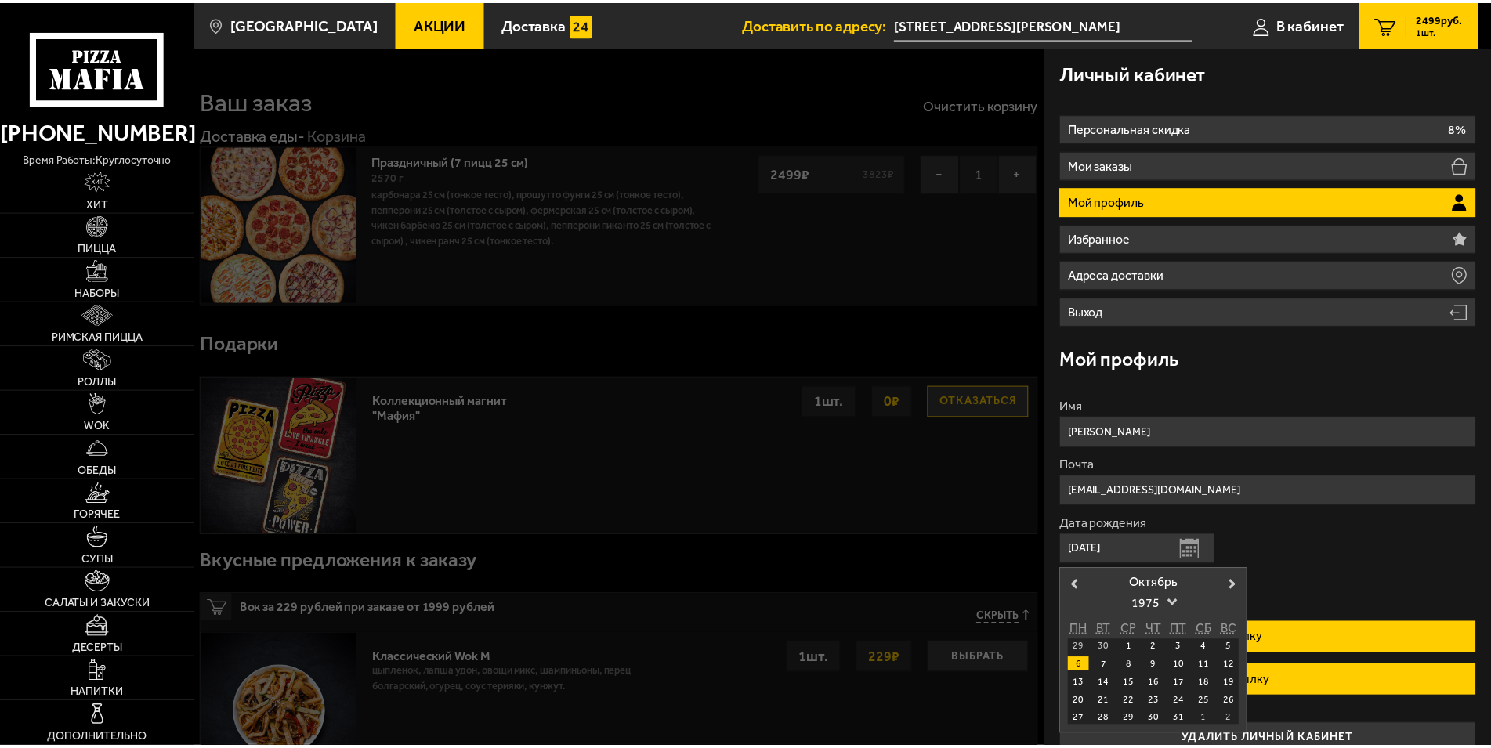
scroll to position [24, 0]
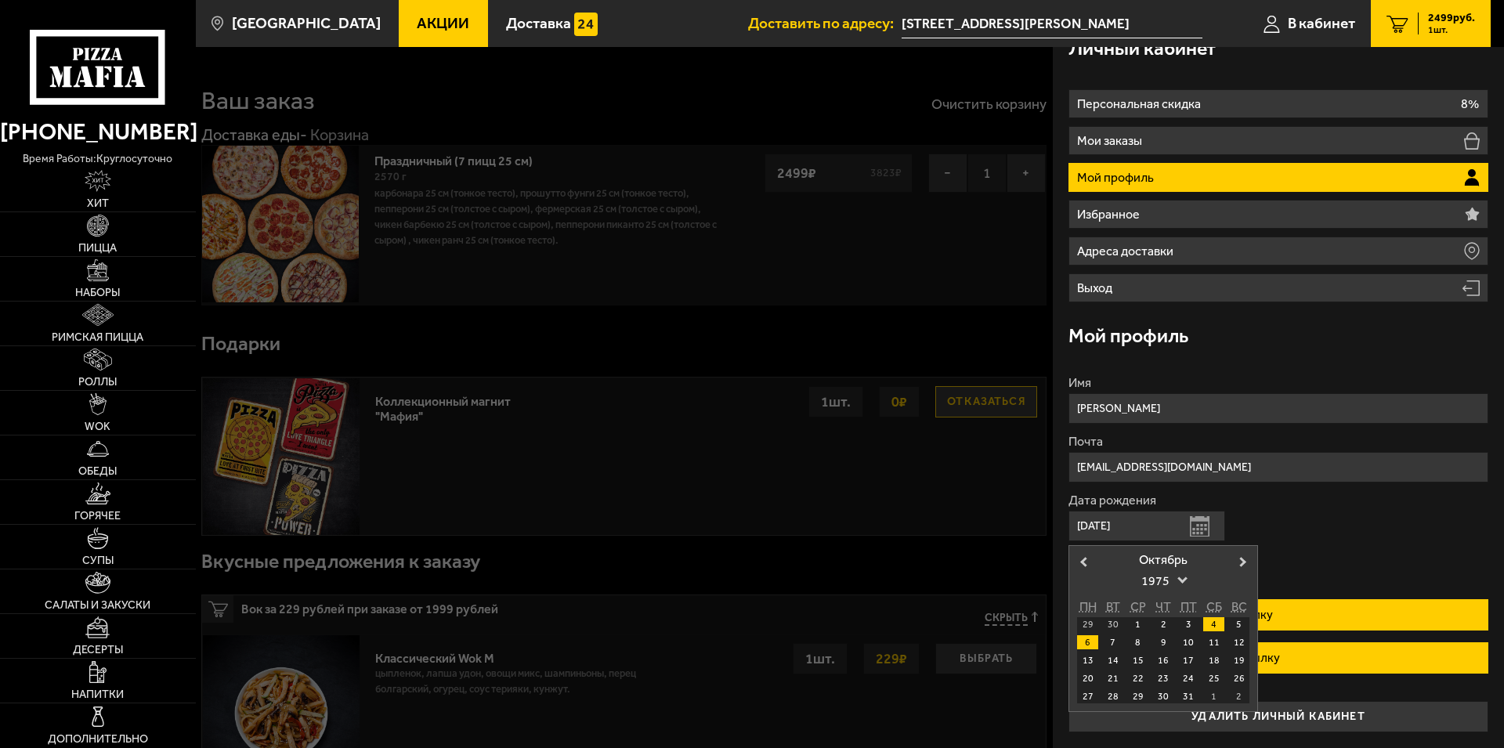
click at [1225, 625] on div "4" at bounding box center [1213, 624] width 21 height 14
type input "04.10.1975"
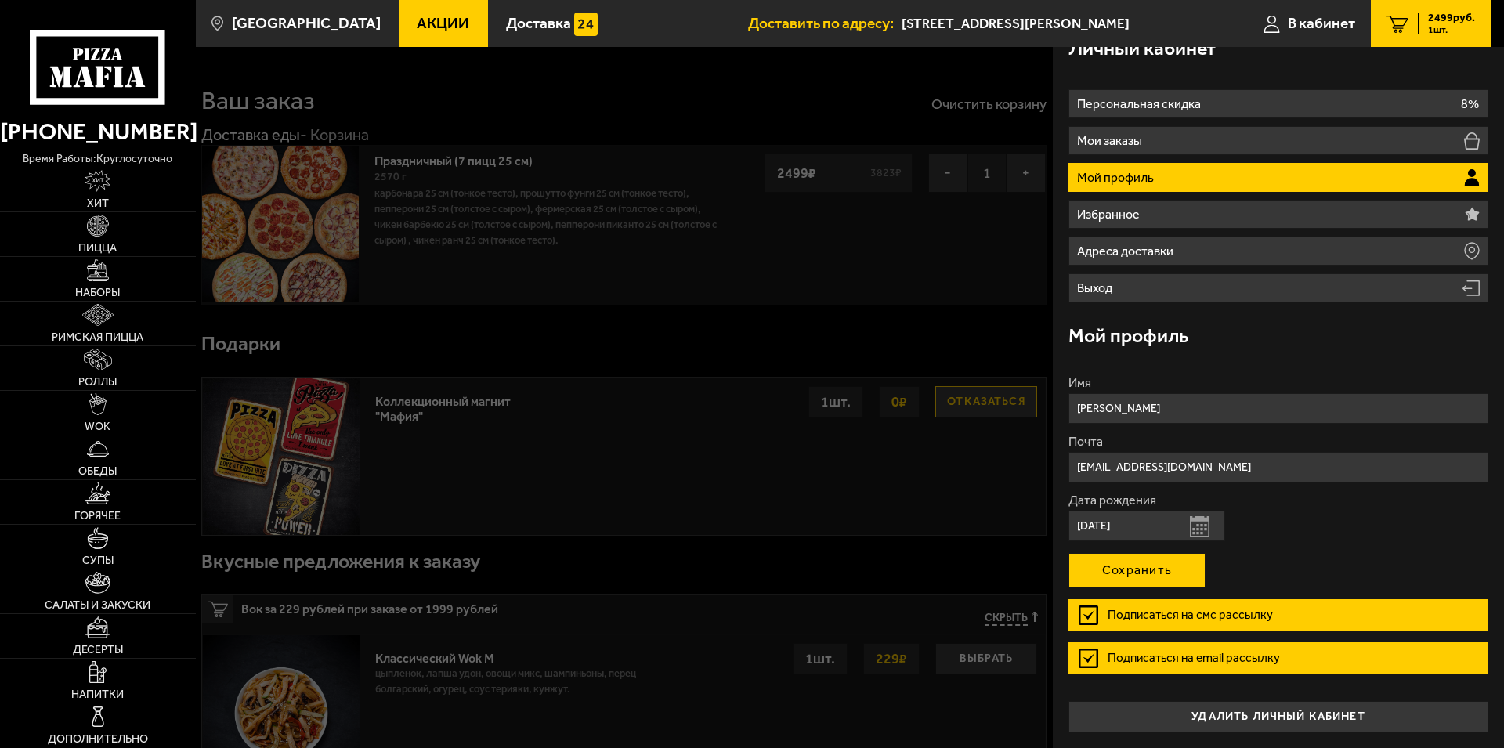
click at [1189, 570] on button "Сохранить" at bounding box center [1137, 570] width 137 height 34
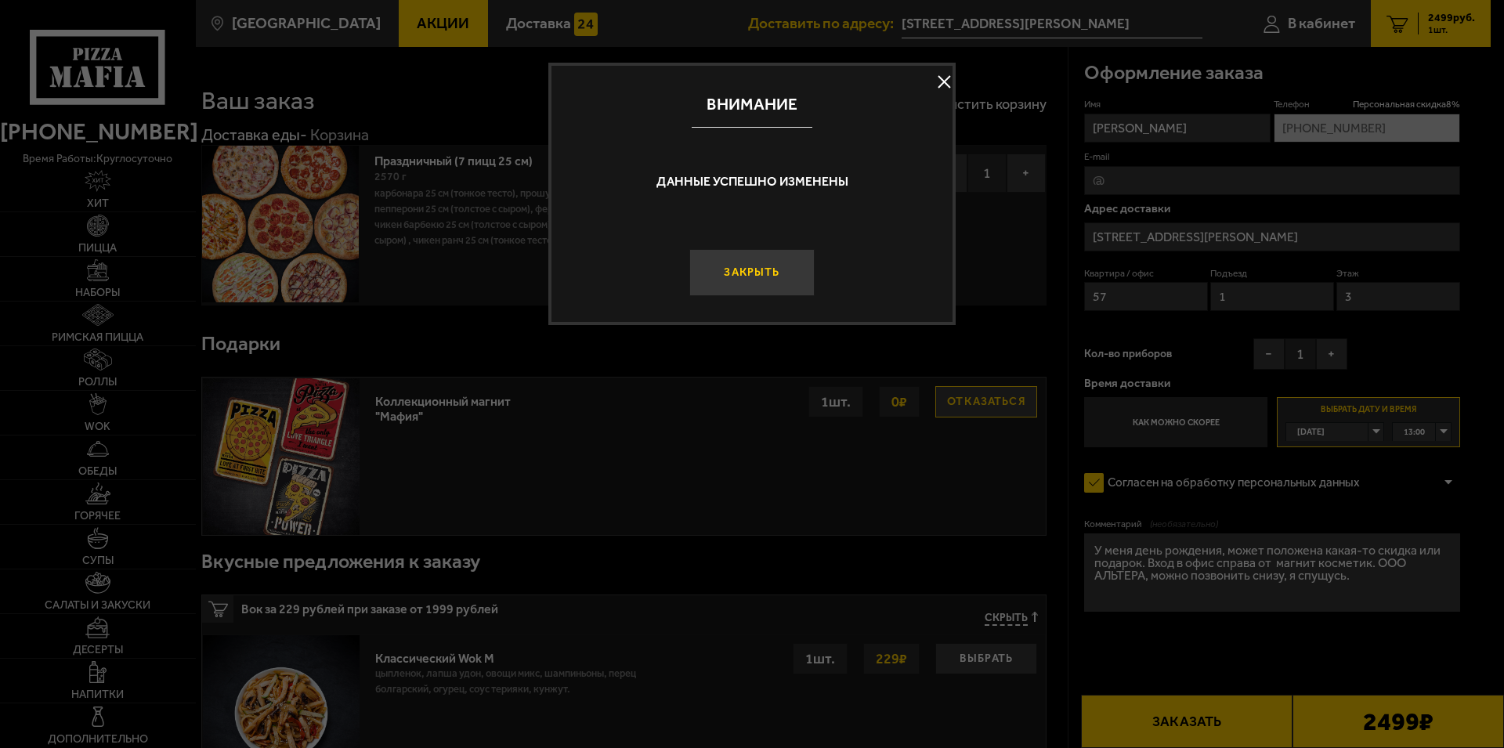
click at [762, 278] on button "Закрыть" at bounding box center [751, 272] width 125 height 47
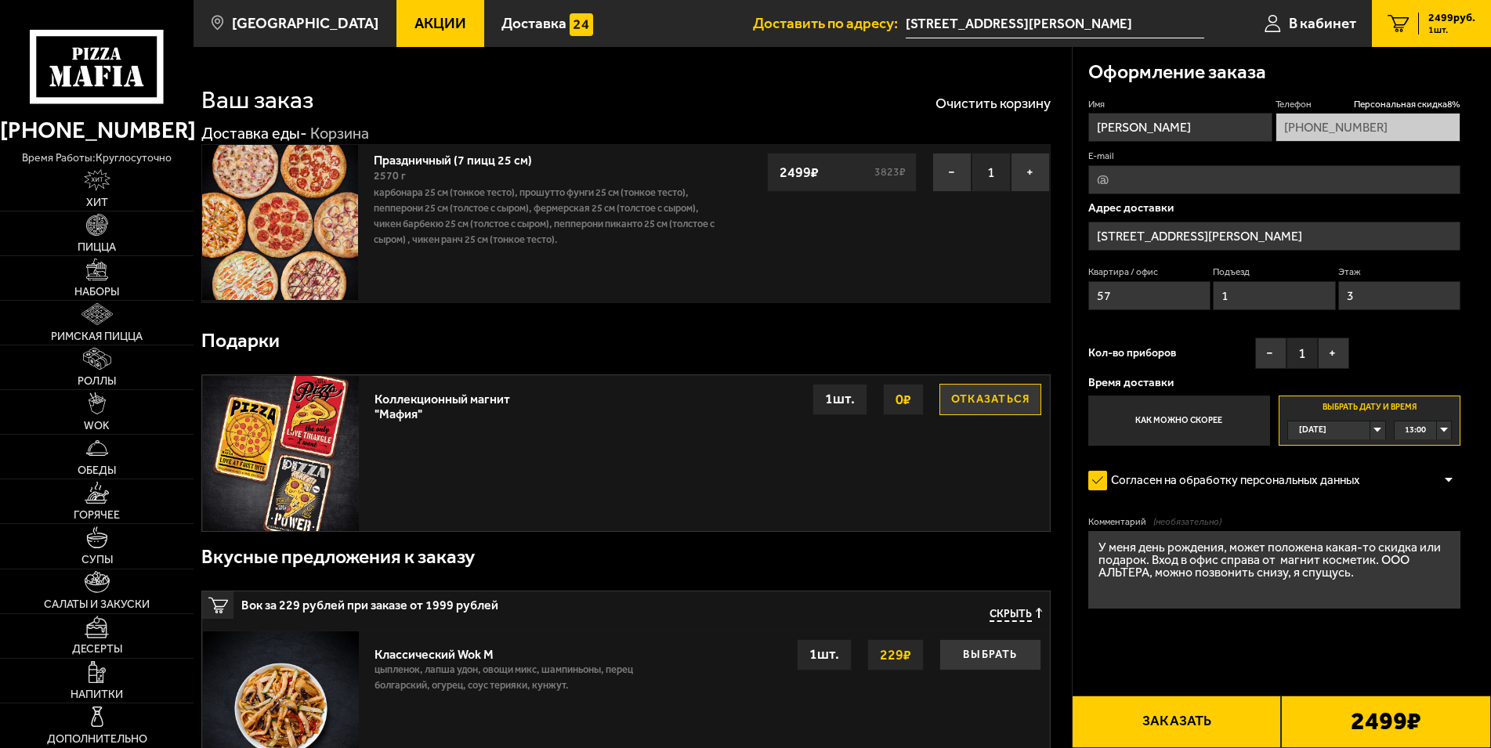
click at [1225, 551] on textarea "У меня день рождения, может положена какая-то скидка или подарок. Вход в офис с…" at bounding box center [1274, 570] width 373 height 78
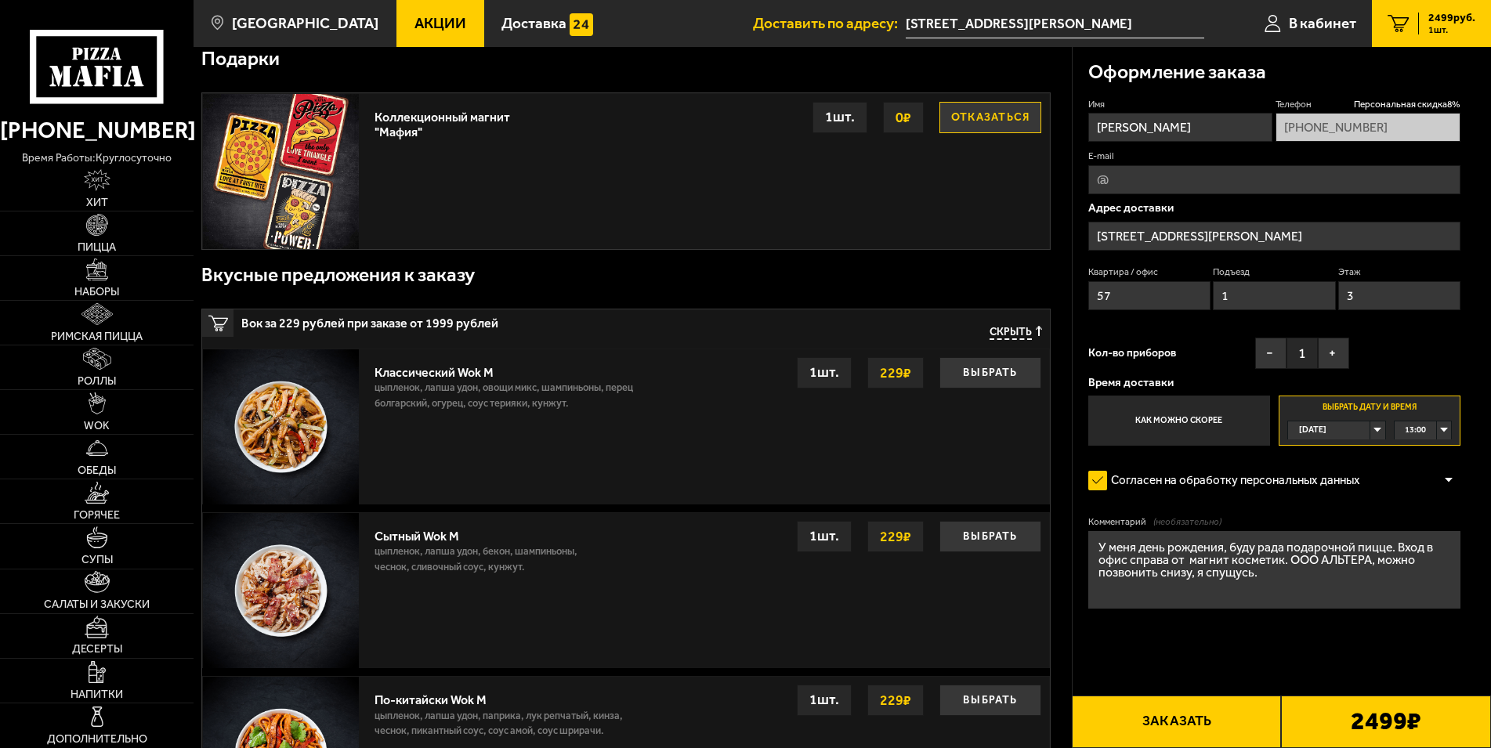
scroll to position [0, 0]
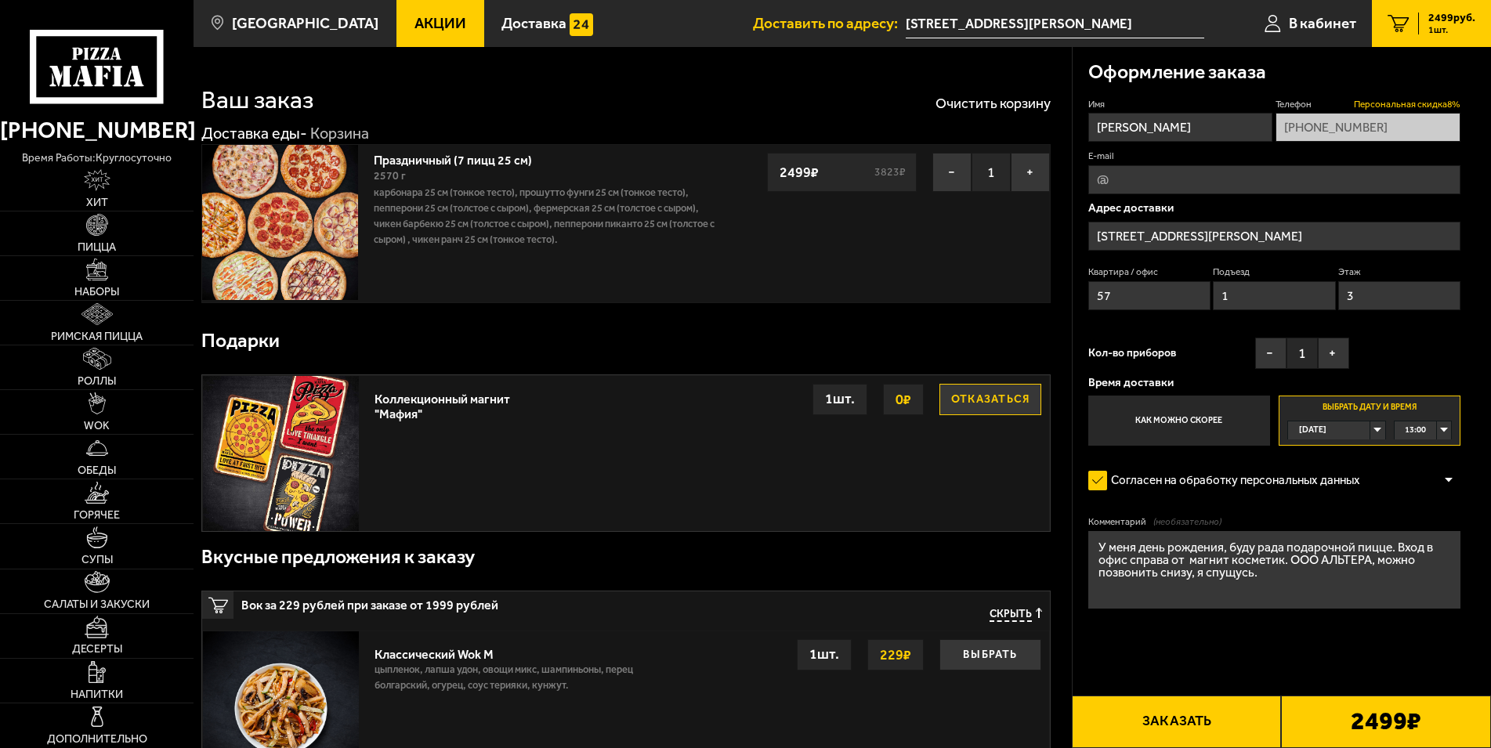
type textarea "У меня день рождения, буду рада подарочной пицце. Вход в офис справа от магнит …"
click at [1427, 102] on span "Персональная скидка 8 %" at bounding box center [1407, 104] width 107 height 13
click at [1430, 103] on span "Персональная скидка 8 %" at bounding box center [1407, 104] width 107 height 13
click at [277, 189] on img at bounding box center [279, 222] width 155 height 155
click at [103, 227] on img at bounding box center [97, 225] width 22 height 22
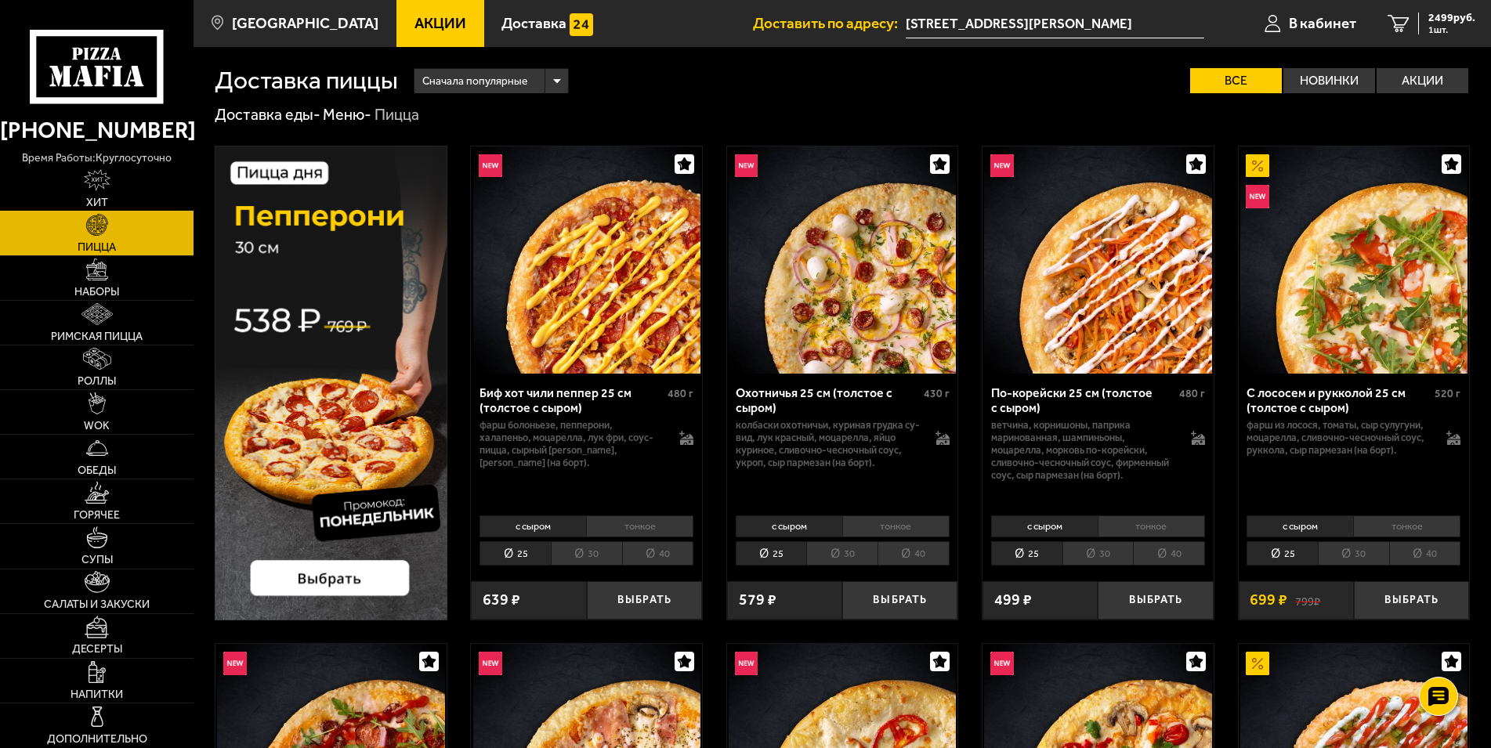
click at [99, 181] on img at bounding box center [97, 180] width 27 height 22
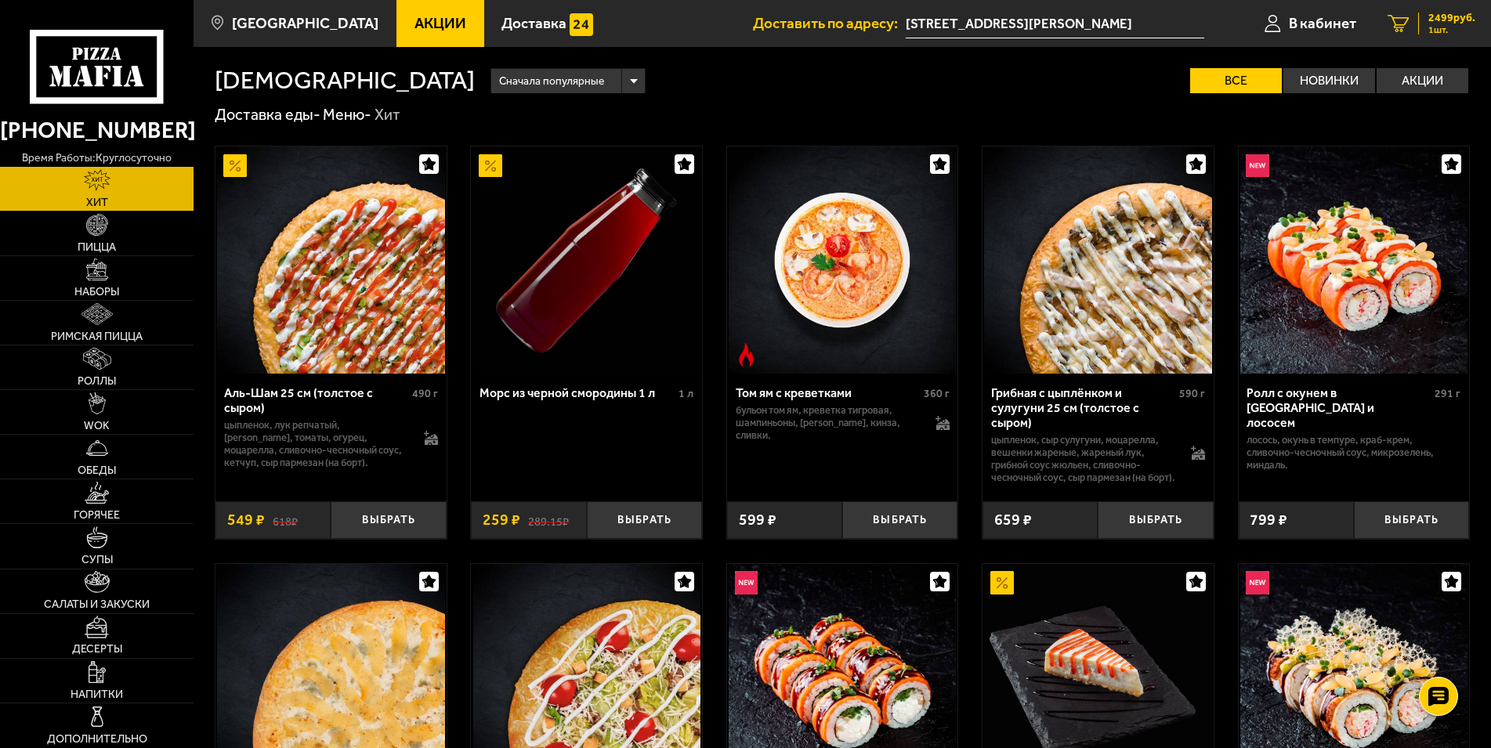
click at [1443, 17] on span "2499 руб." at bounding box center [1451, 18] width 47 height 11
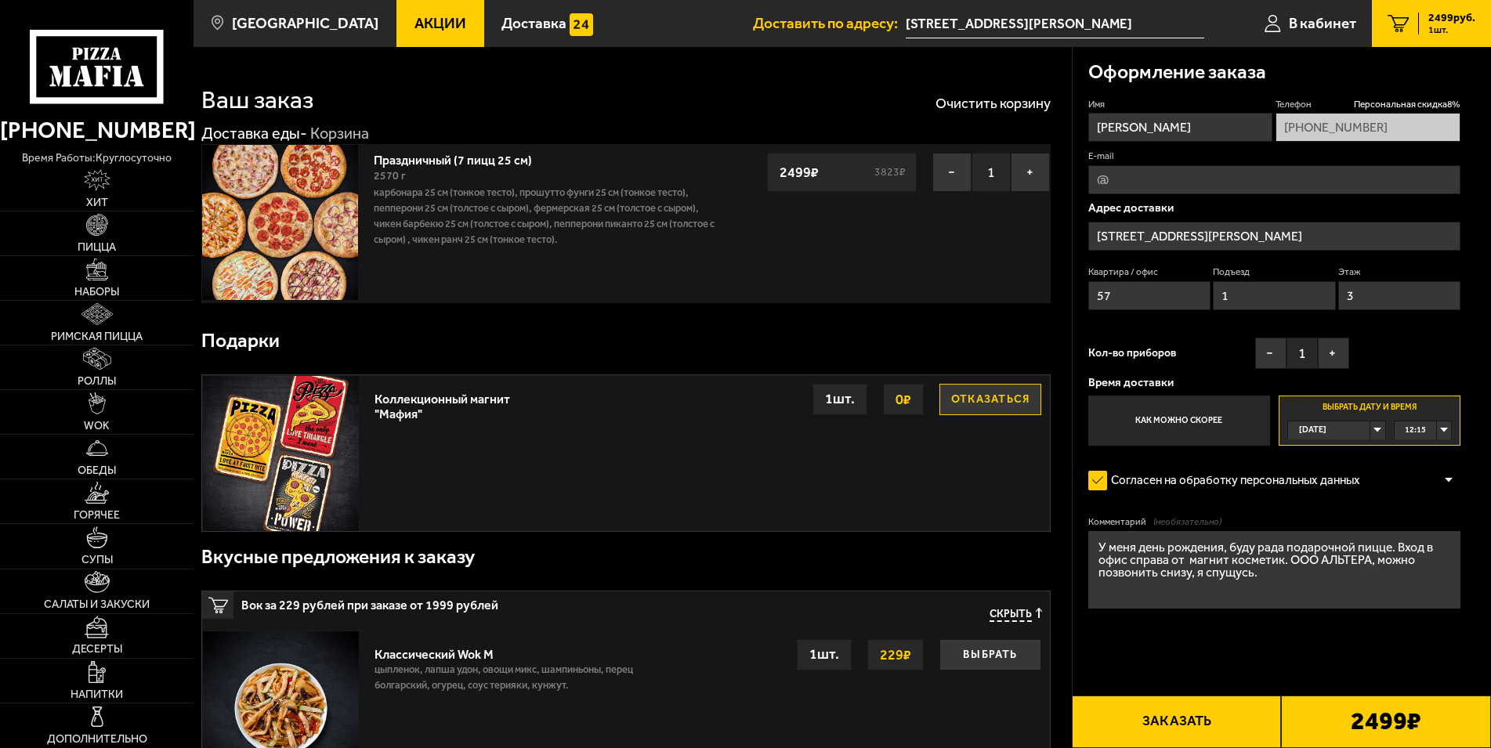
click at [1127, 175] on input "E-mail" at bounding box center [1274, 179] width 373 height 29
type input "л"
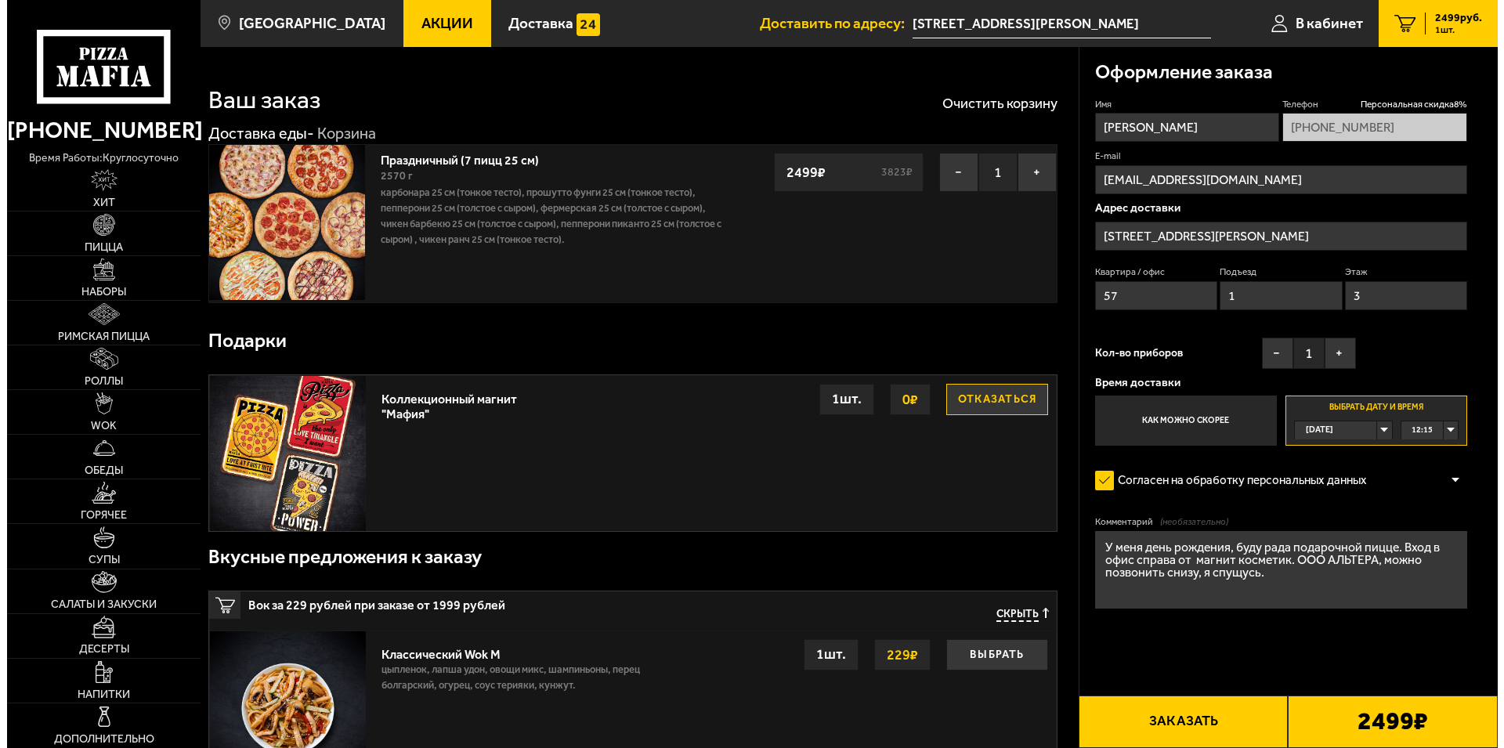
scroll to position [282, 0]
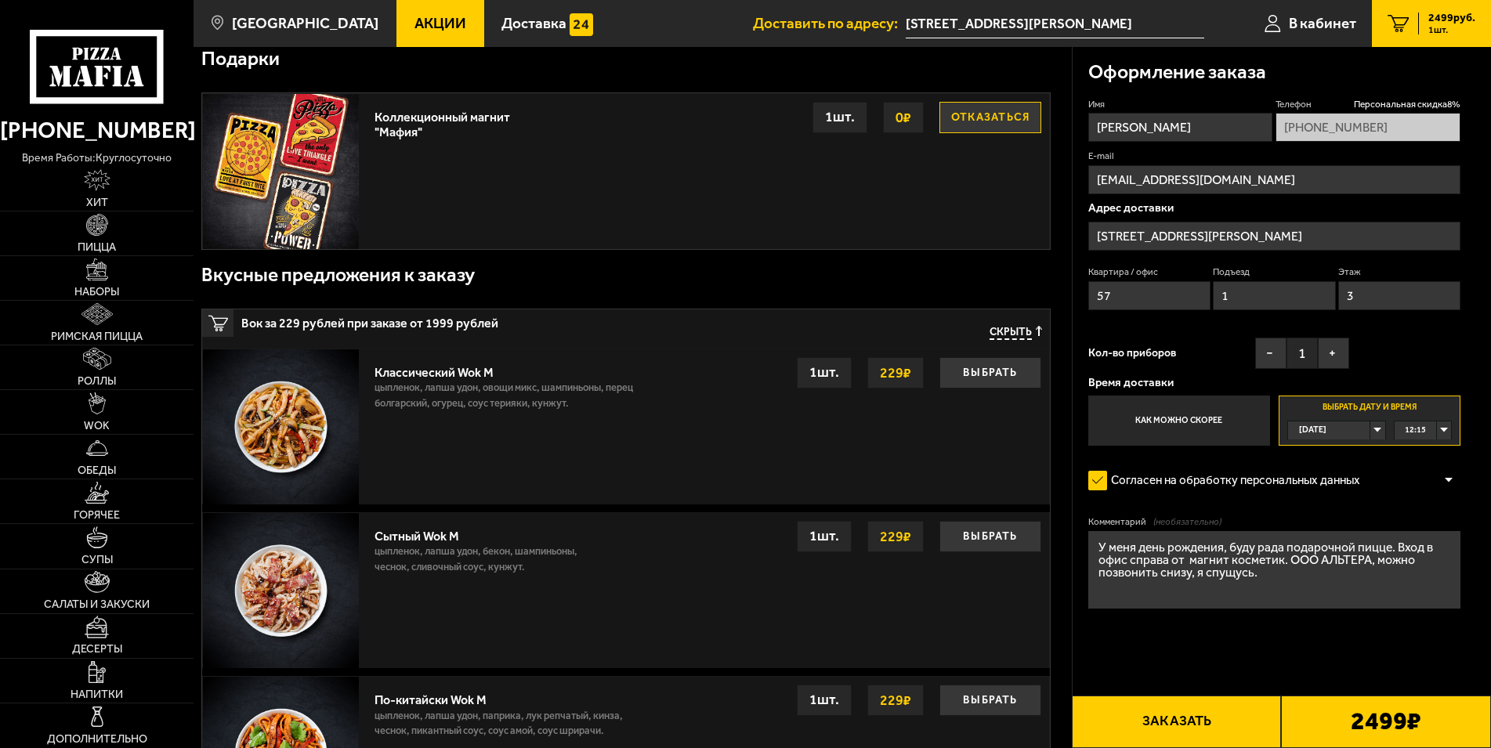
type input "kras13@list.ru"
click at [1178, 722] on button "Заказать" at bounding box center [1177, 722] width 210 height 52
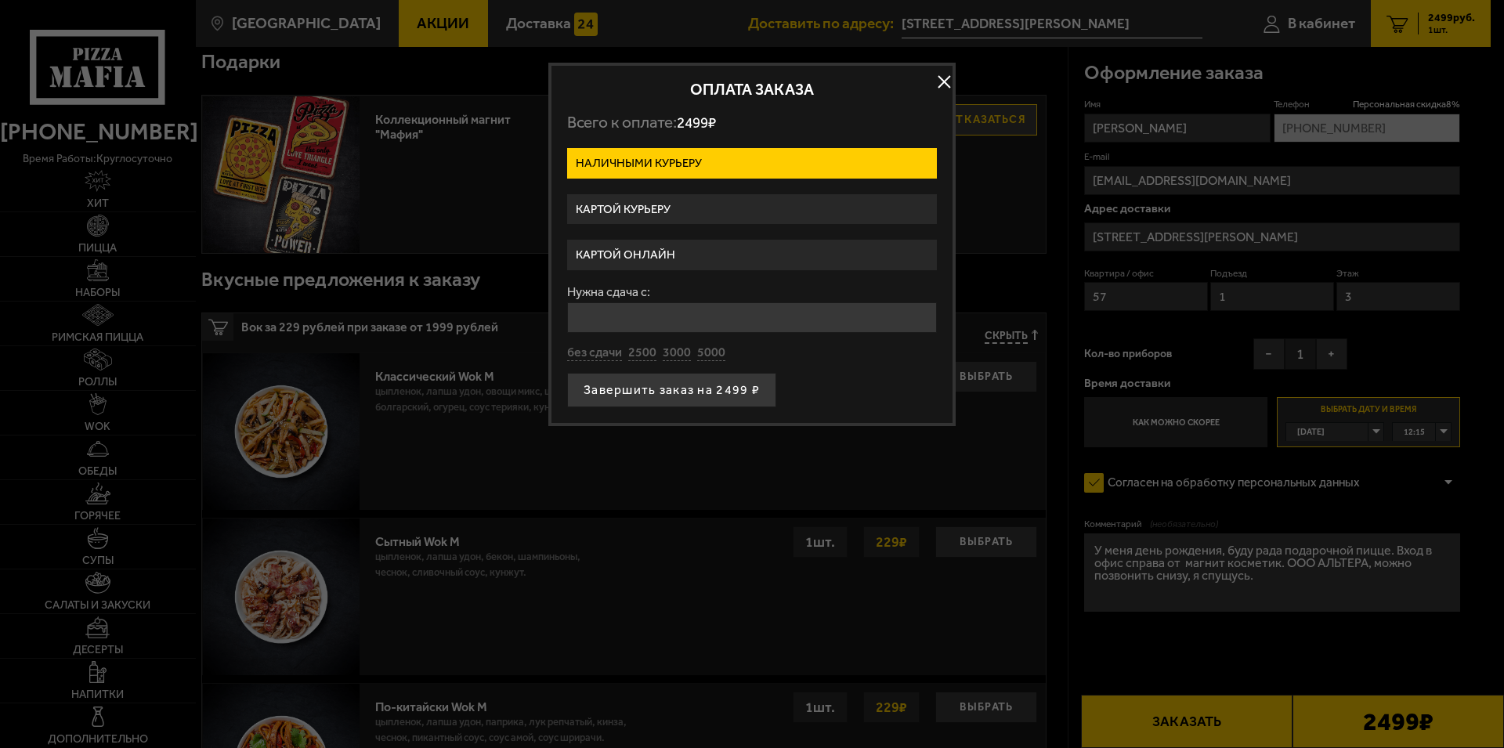
click at [678, 208] on label "Картой курьеру" at bounding box center [752, 209] width 370 height 31
click at [0, 0] on input "Картой курьеру" at bounding box center [0, 0] width 0 height 0
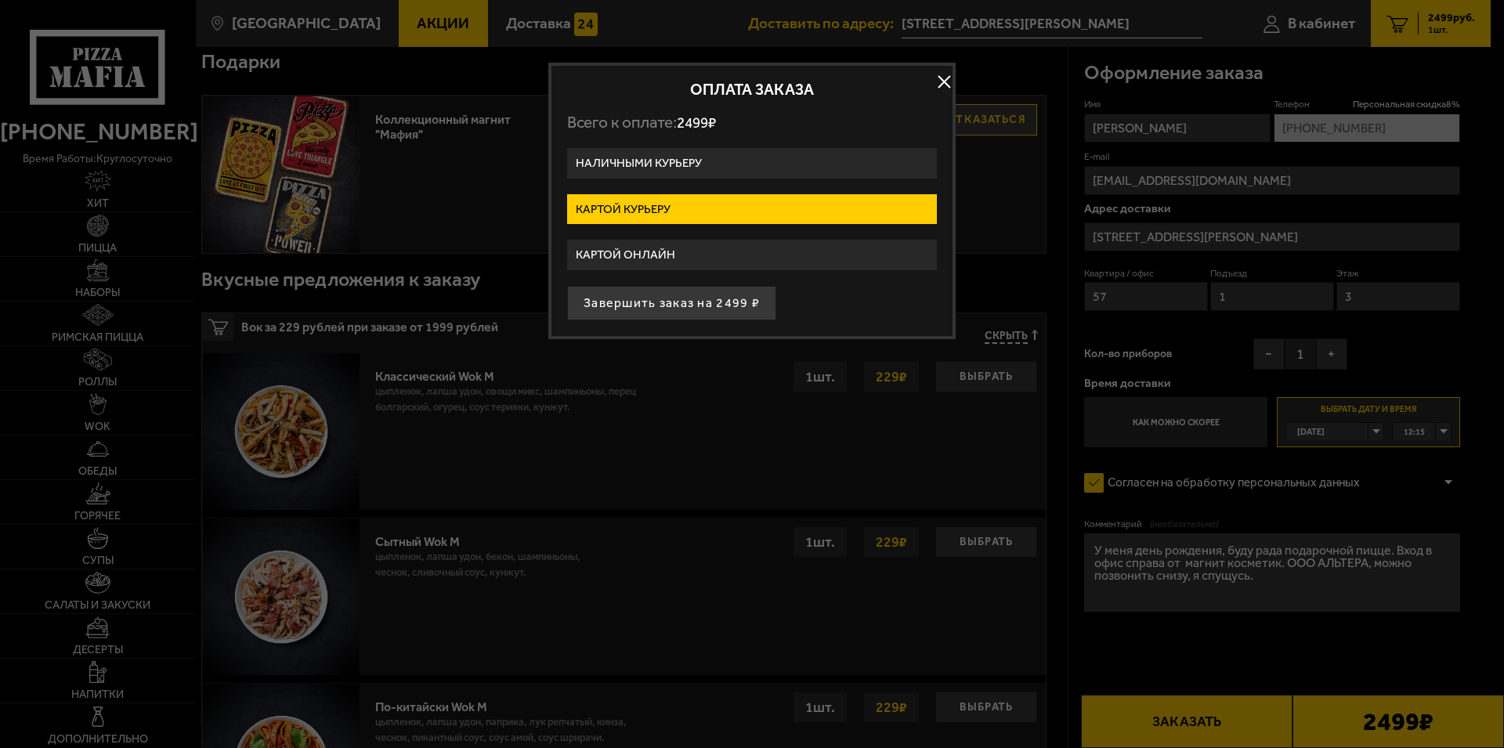
click at [943, 81] on button "button" at bounding box center [944, 83] width 24 height 24
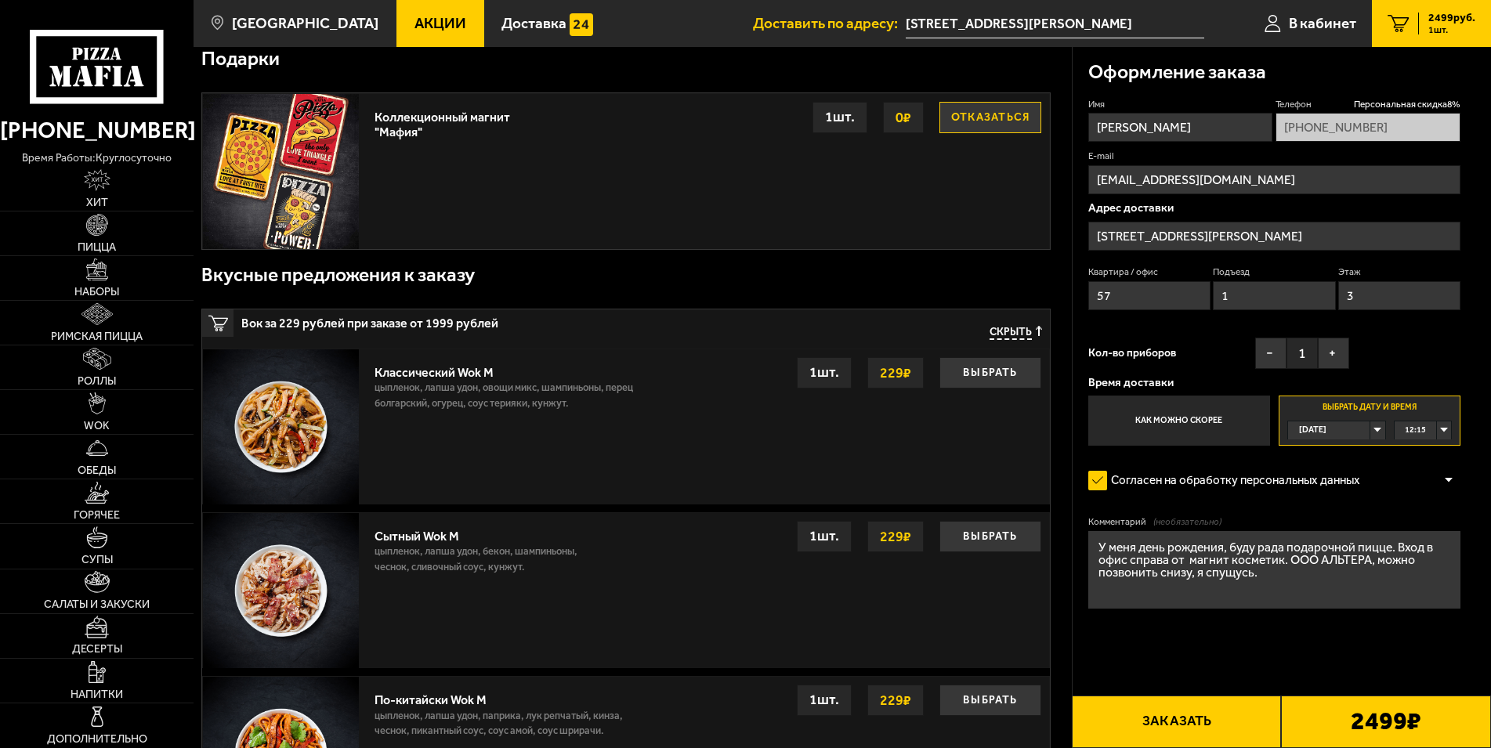
click at [1445, 431] on div "12:15" at bounding box center [1423, 430] width 57 height 18
click at [1422, 505] on span "13:00" at bounding box center [1416, 506] width 21 height 18
click at [1208, 732] on button "Заказать" at bounding box center [1177, 722] width 210 height 52
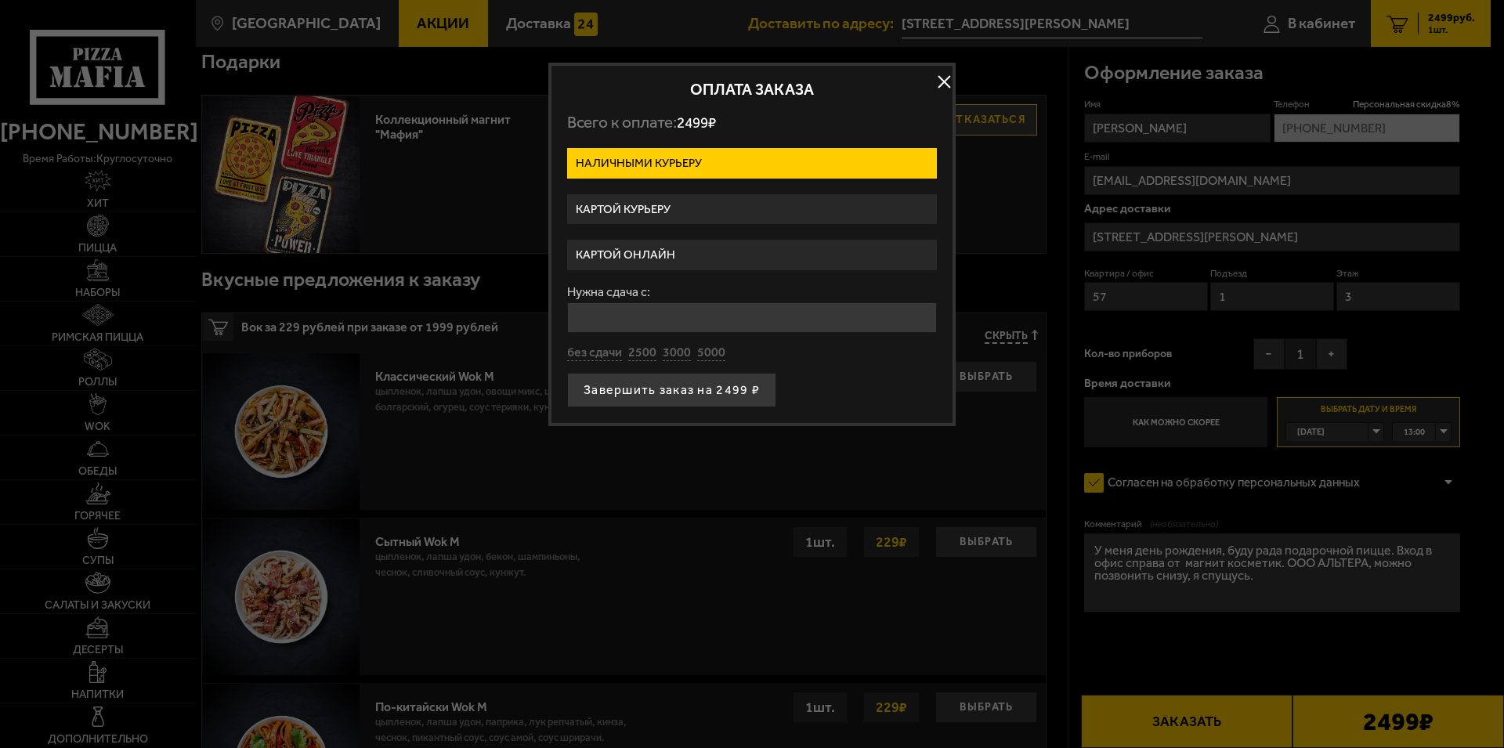
click at [648, 208] on label "Картой курьеру" at bounding box center [752, 209] width 370 height 31
click at [0, 0] on input "Картой курьеру" at bounding box center [0, 0] width 0 height 0
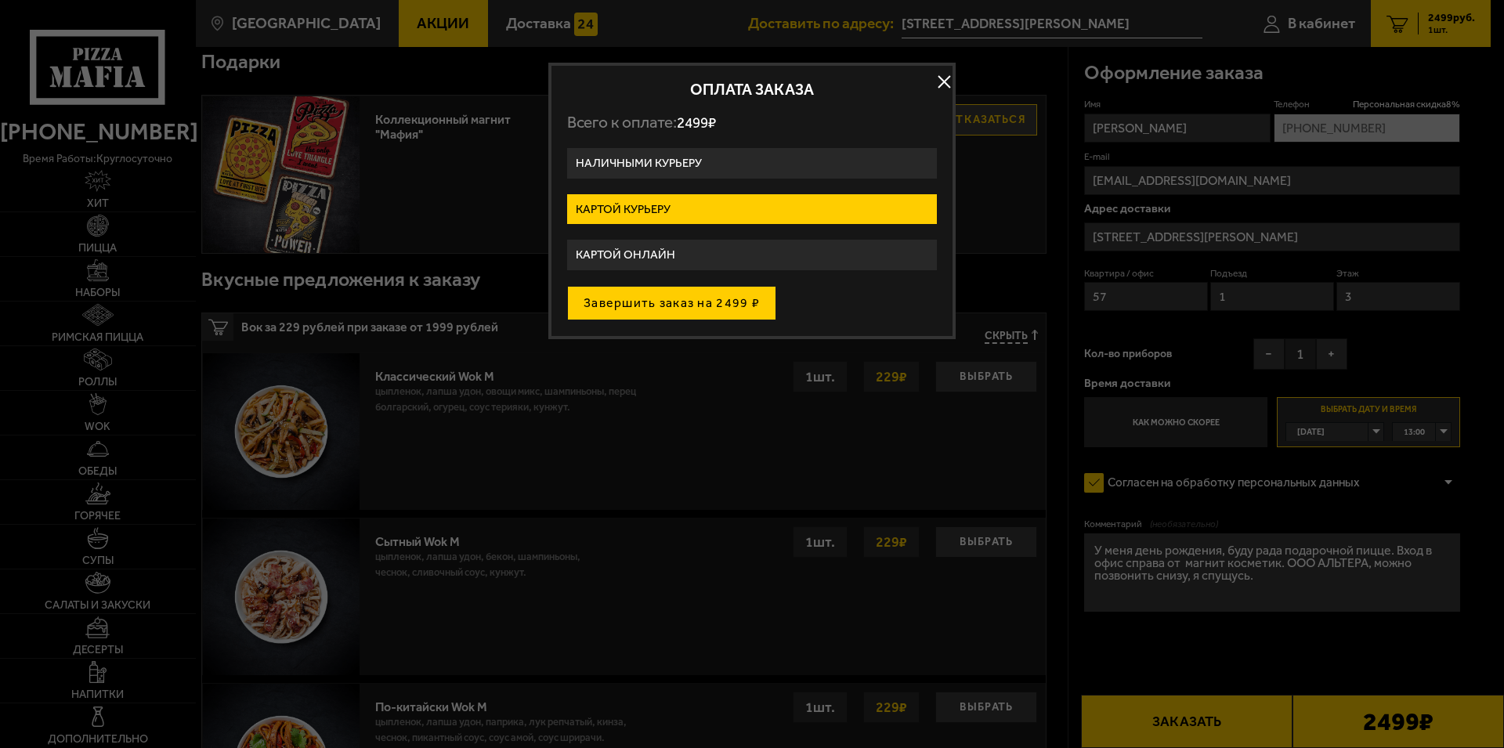
click at [685, 304] on button "Завершить заказ на 2499 ₽" at bounding box center [671, 303] width 209 height 34
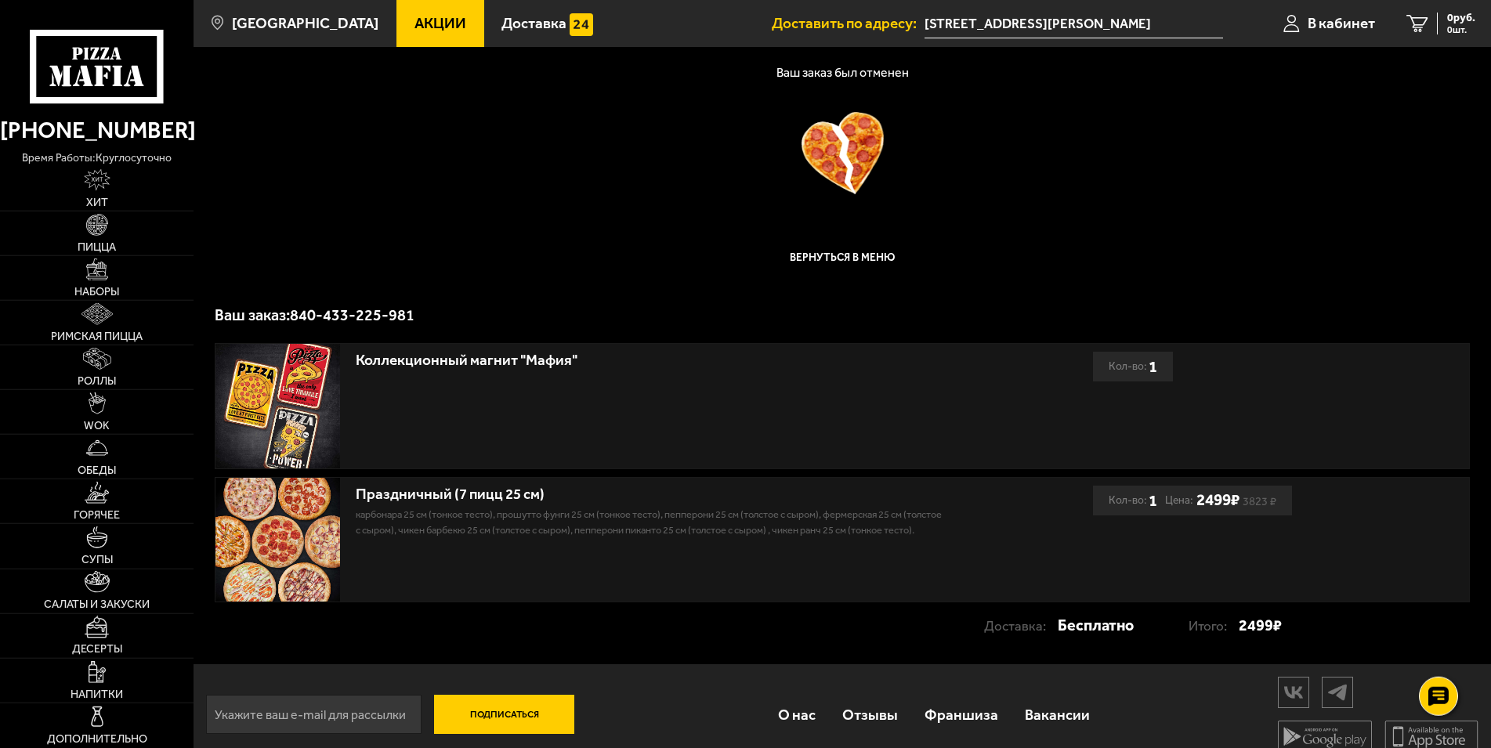
scroll to position [85, 0]
